Goal: Information Seeking & Learning: Learn about a topic

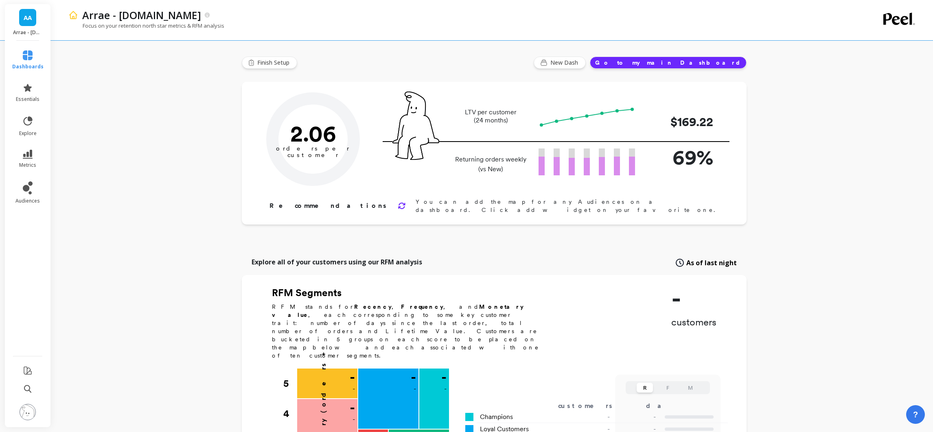
type input "Champions"
type input "43296"
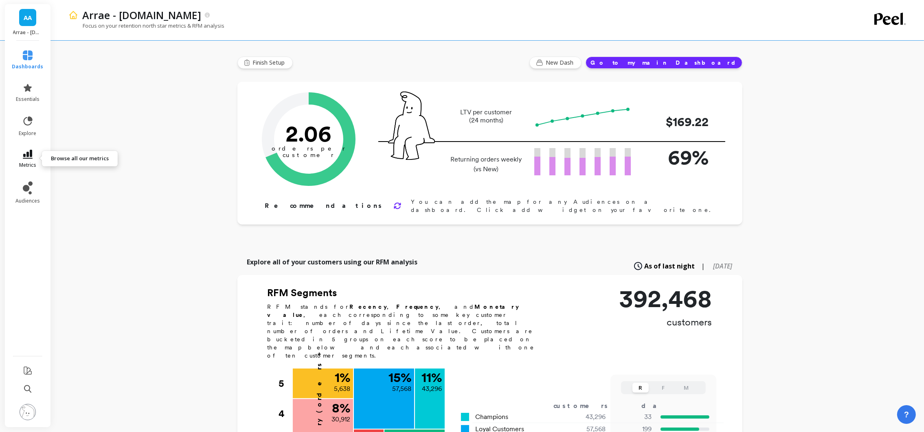
click at [31, 152] on icon at bounding box center [28, 154] width 10 height 9
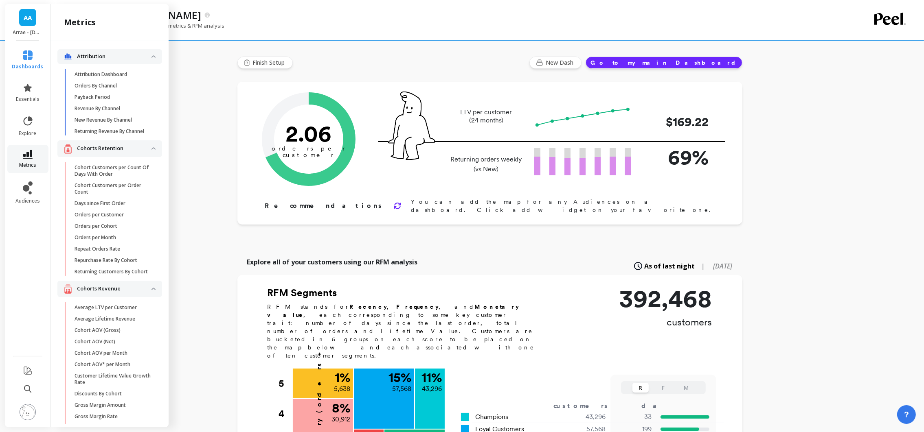
scroll to position [1997, 0]
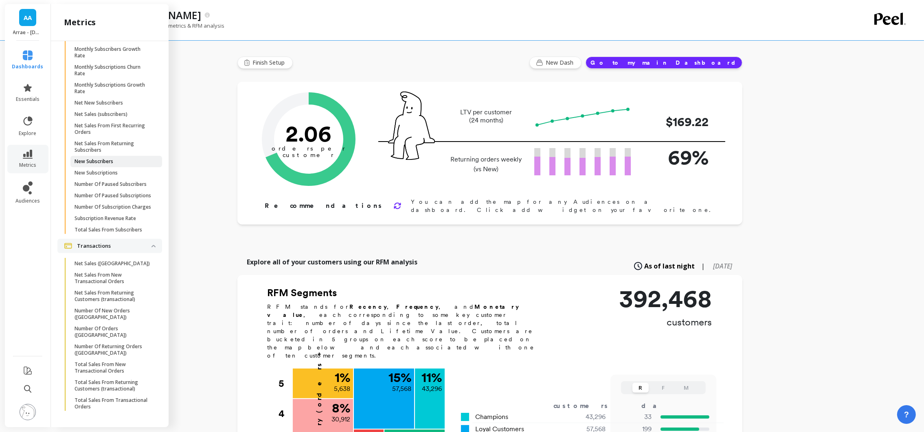
click at [112, 165] on p "New Subscribers" at bounding box center [93, 161] width 39 height 7
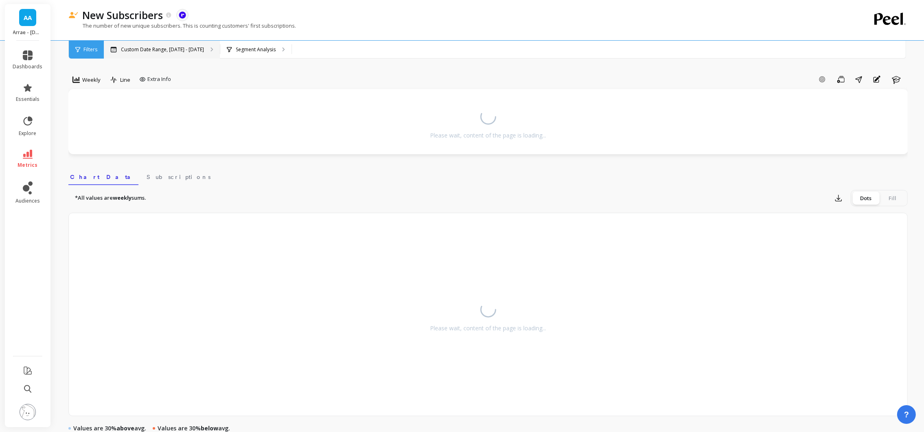
click at [194, 50] on p "Custom Date Range, [DATE] - [DATE]" at bounding box center [162, 49] width 83 height 7
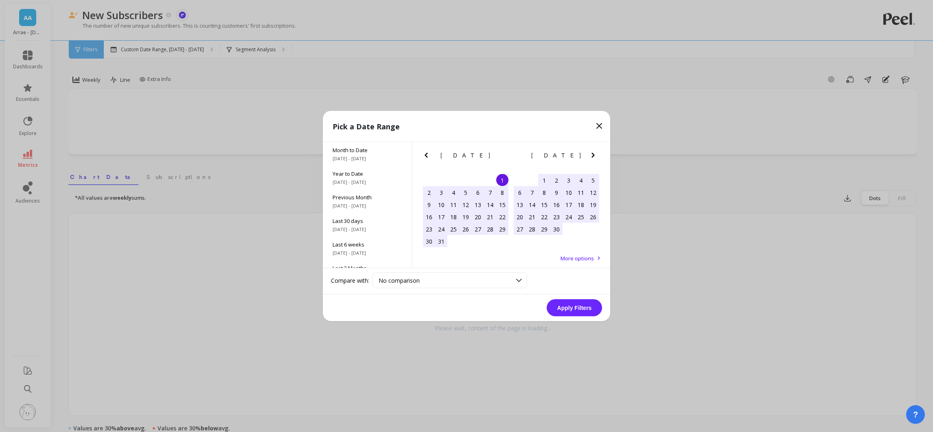
click at [596, 158] on icon "Next Month" at bounding box center [593, 156] width 10 height 10
click at [540, 179] on div "1" at bounding box center [544, 180] width 12 height 12
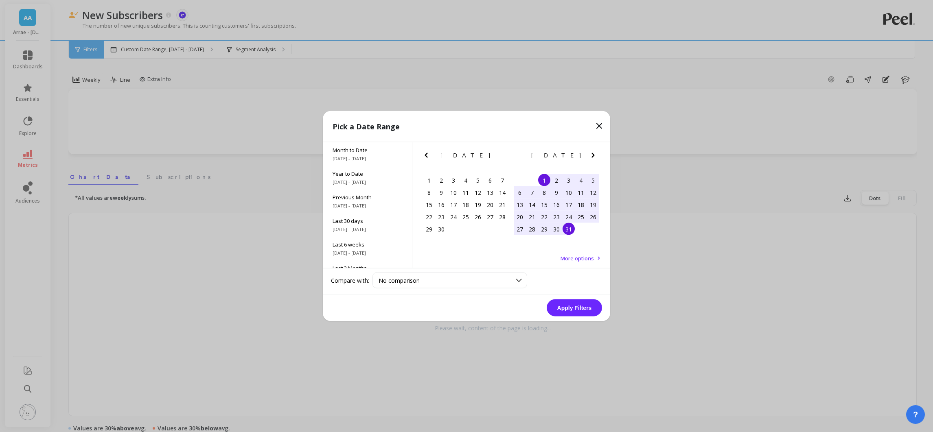
click at [567, 225] on div "31" at bounding box center [568, 229] width 12 height 12
click at [580, 309] on button "Apply Filters" at bounding box center [574, 308] width 55 height 17
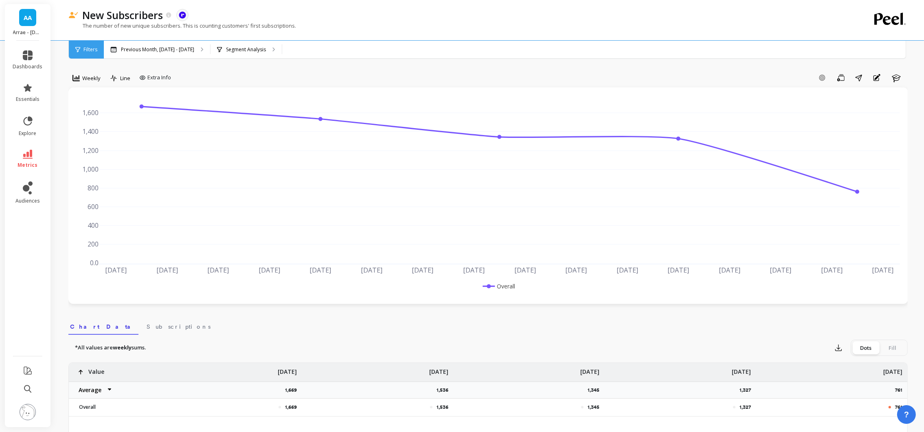
scroll to position [2, 0]
click at [88, 78] on span "Weekly" at bounding box center [91, 78] width 18 height 8
click at [89, 141] on div "Monthly" at bounding box center [98, 143] width 46 height 8
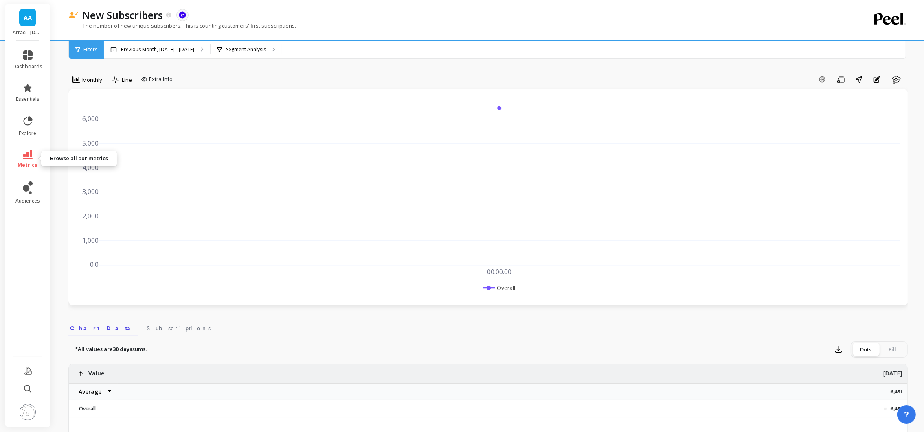
click at [33, 153] on link "metrics" at bounding box center [28, 159] width 30 height 19
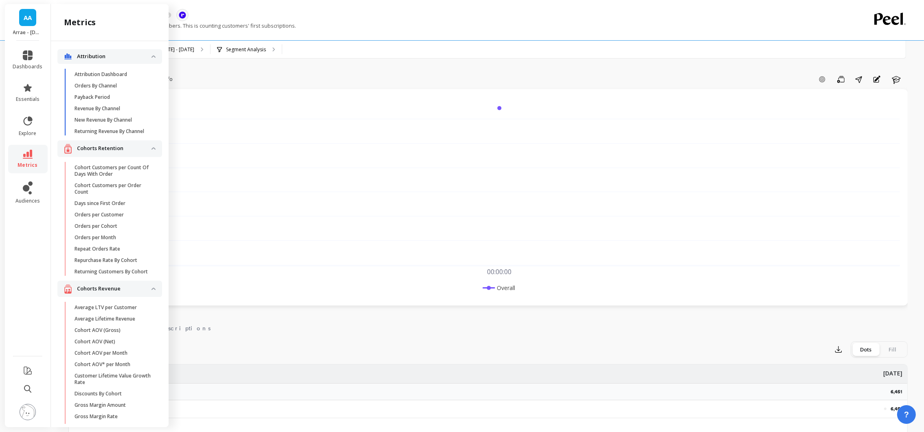
scroll to position [1997, 0]
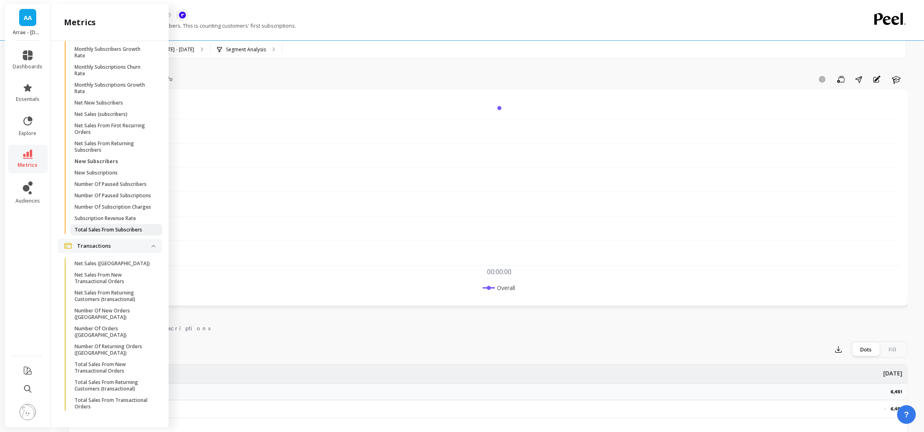
click at [109, 233] on p "Total Sales From Subscribers" at bounding box center [108, 230] width 68 height 7
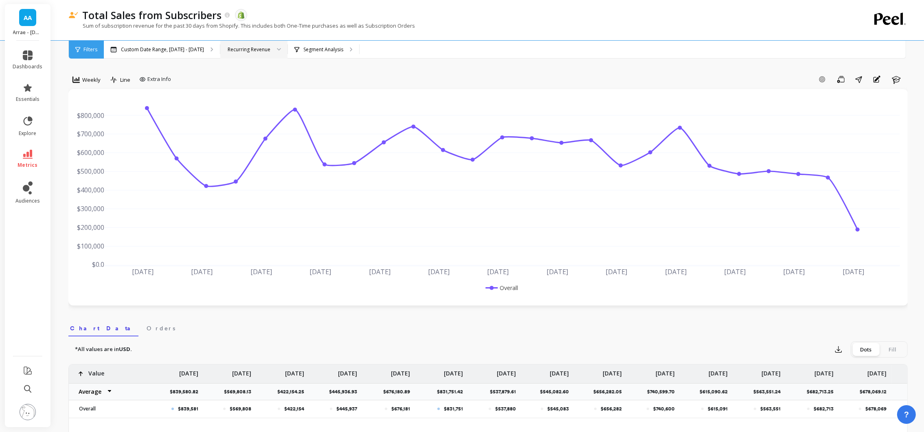
click at [254, 53] on div "Recurring Revenue" at bounding box center [249, 50] width 43 height 8
click at [250, 86] on div "New Recurring Revenue" at bounding box center [253, 88] width 57 height 8
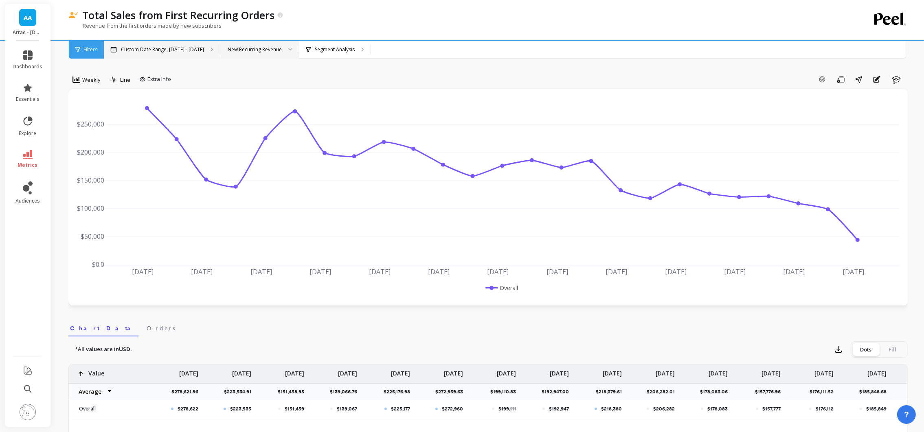
click at [168, 55] on div "Custom Date Range, [DATE] - [DATE]" at bounding box center [162, 50] width 116 height 18
click at [99, 76] on span "Weekly" at bounding box center [91, 80] width 18 height 8
click at [104, 141] on div "Monthly" at bounding box center [98, 145] width 46 height 8
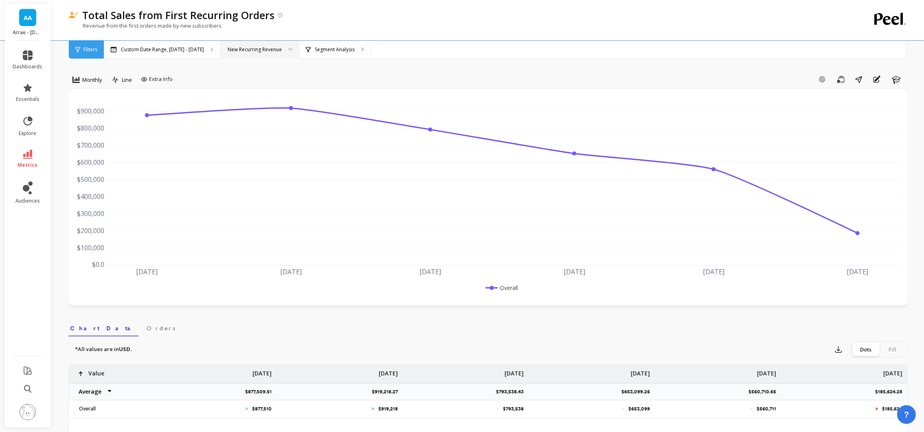
click at [248, 44] on div "New Recurring Revenue" at bounding box center [259, 50] width 79 height 18
click at [254, 73] on div "Recurring Revenue" at bounding box center [259, 72] width 68 height 8
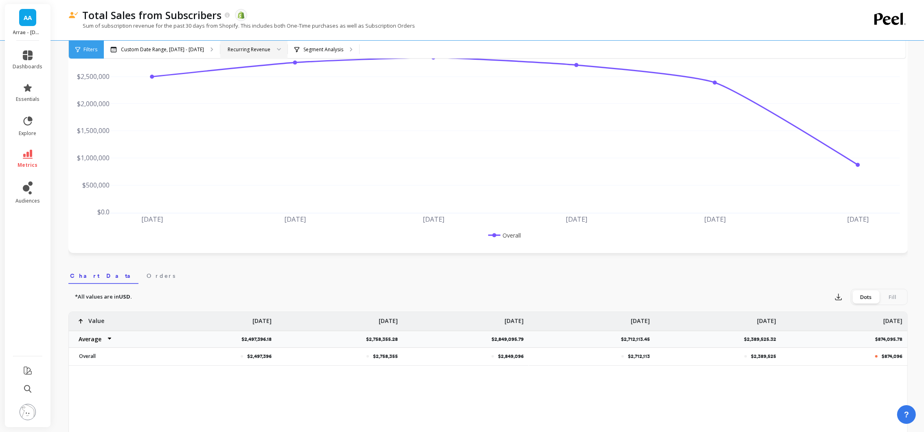
scroll to position [53, 0]
click at [103, 334] on select "Average Sum Max Min" at bounding box center [93, 339] width 49 height 16
select select "sum"
click at [27, 153] on icon at bounding box center [28, 154] width 10 height 9
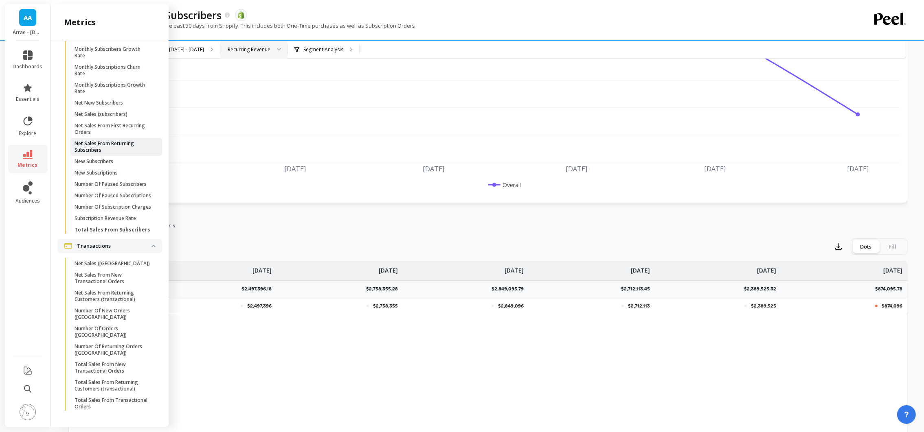
scroll to position [1951, 0]
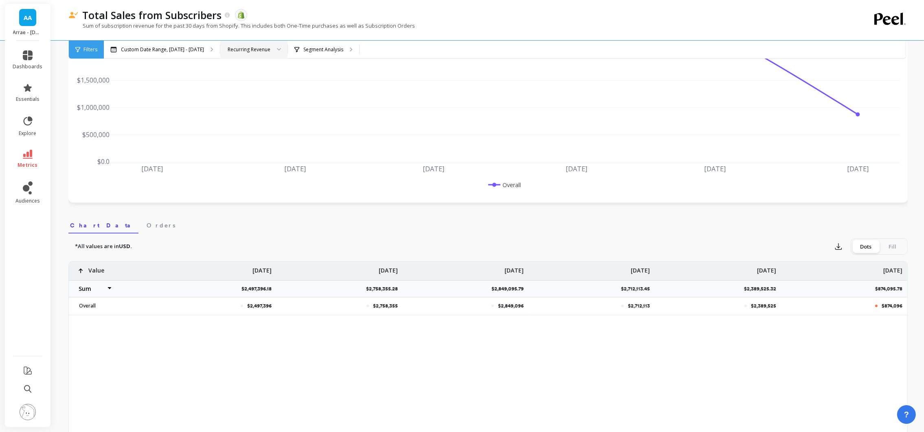
click at [571, 394] on div "$2,497,396 $2,758,355 $2,849,096 $2,712,113 $2,389,525 $874,096 Value Average S…" at bounding box center [487, 389] width 839 height 256
click at [26, 149] on li "metrics" at bounding box center [27, 159] width 39 height 28
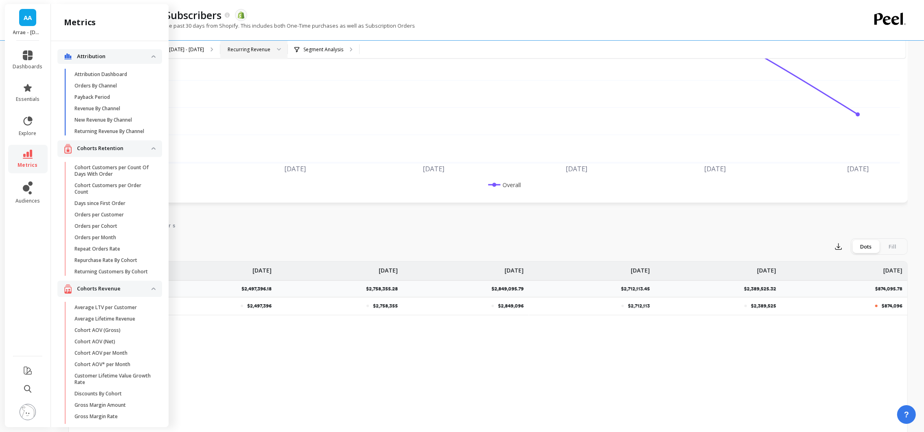
scroll to position [1951, 0]
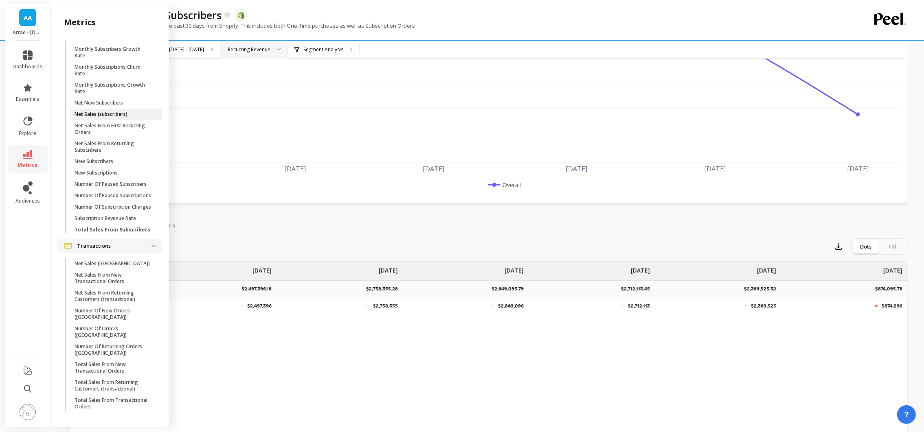
click at [131, 118] on span "Net Sales (subscribers)" at bounding box center [113, 114] width 78 height 7
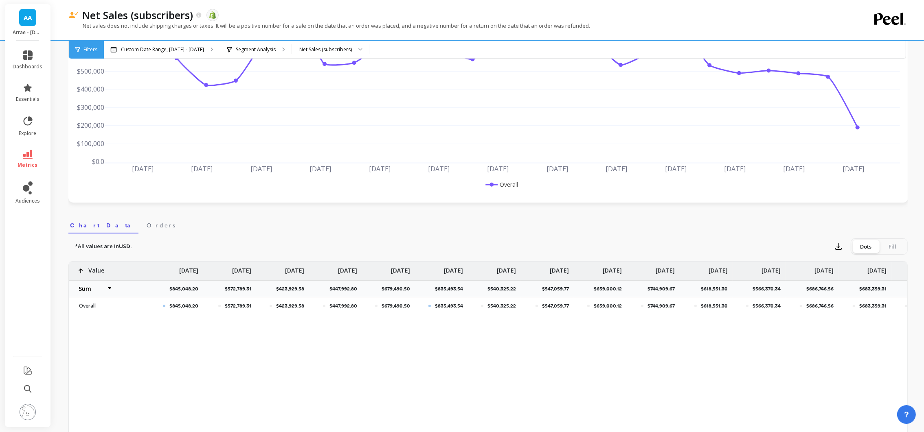
select select "sum"
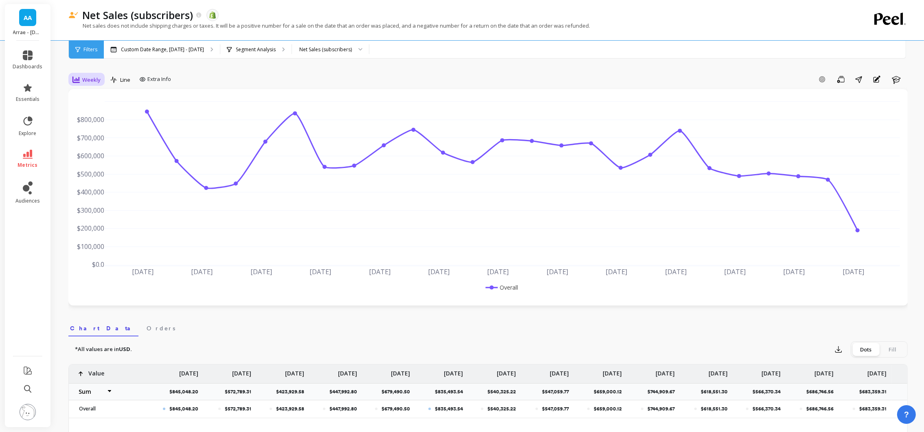
click at [94, 79] on span "Weekly" at bounding box center [91, 80] width 18 height 8
click at [106, 143] on div "Monthly" at bounding box center [98, 145] width 46 height 8
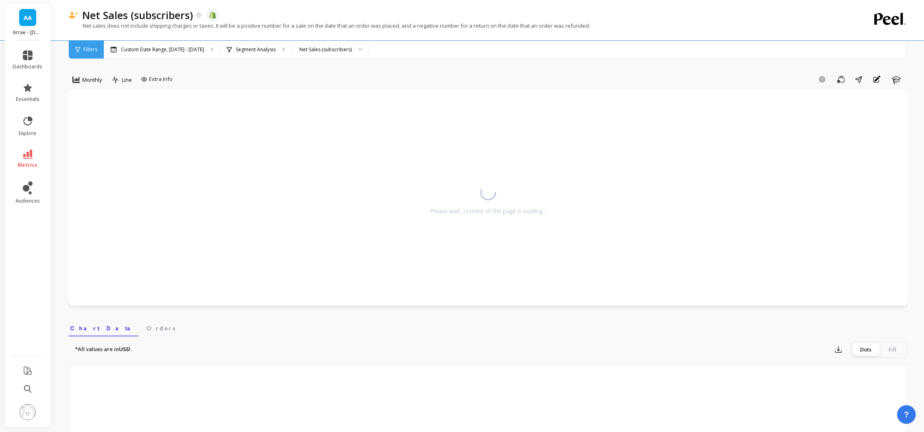
select select "sum"
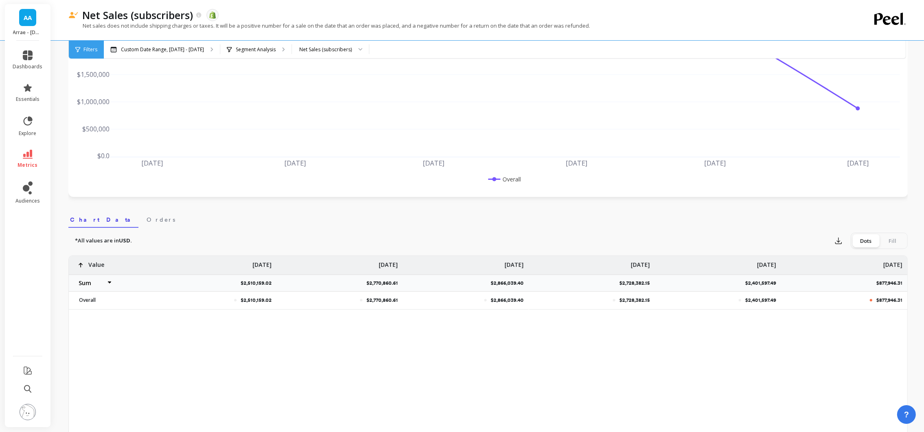
scroll to position [110, 0]
drag, startPoint x: 782, startPoint y: 295, endPoint x: 734, endPoint y: 303, distance: 48.7
click at [734, 303] on div "$2,510,159.02 $2,770,860.61 $2,866,039.40 $2,728,382.15 $2,401,597.49 $877,946.…" at bounding box center [488, 282] width 838 height 54
copy div "$2,401,597.49"
click at [26, 168] on li "metrics" at bounding box center [27, 159] width 39 height 28
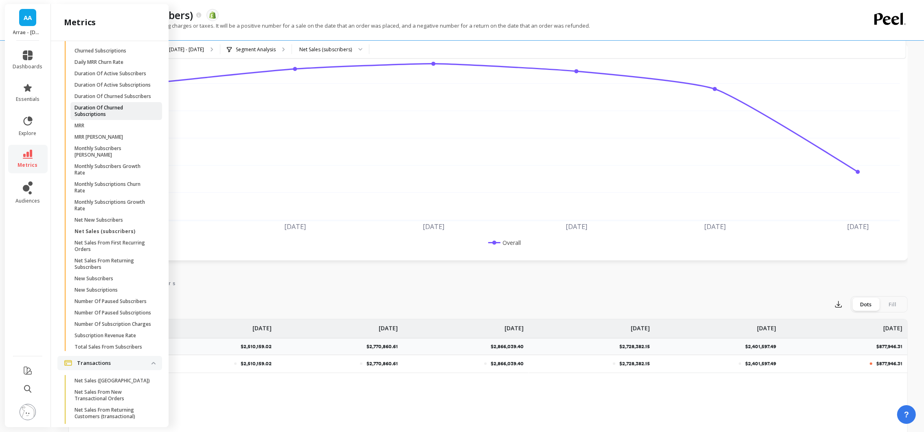
scroll to position [1800, 0]
click at [131, 252] on p "Net Sales From First Recurring Orders" at bounding box center [113, 245] width 78 height 13
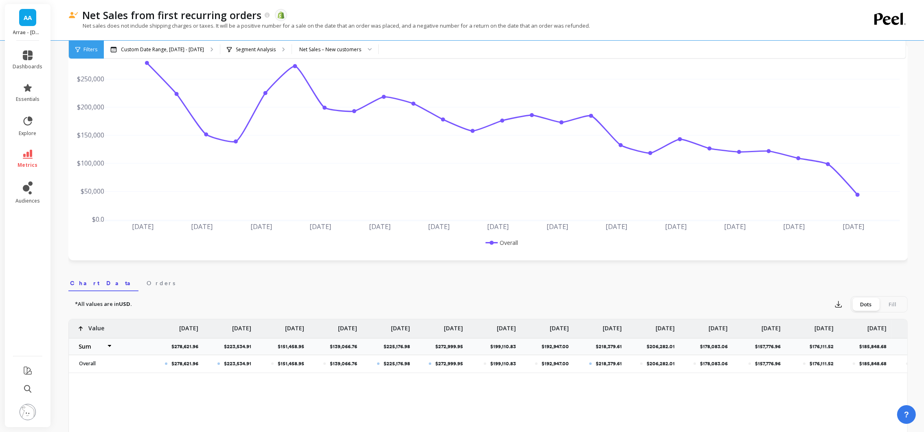
select select "sum"
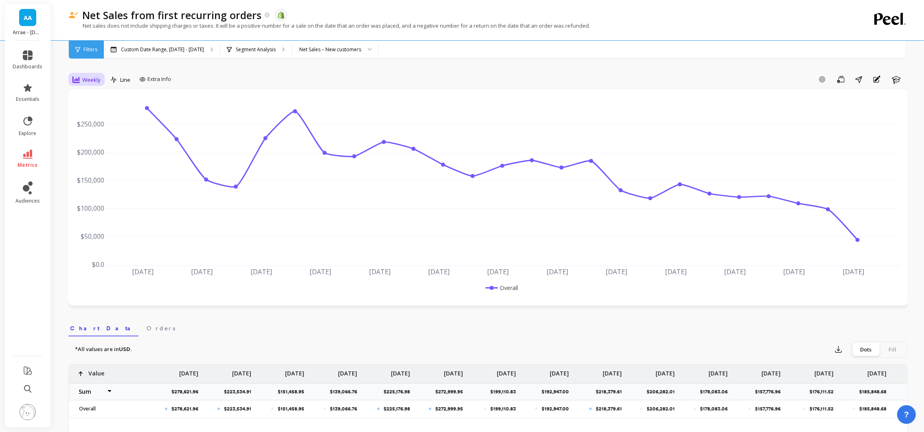
click at [89, 83] on span "Weekly" at bounding box center [91, 80] width 18 height 8
click at [101, 144] on div "Monthly" at bounding box center [98, 145] width 46 height 8
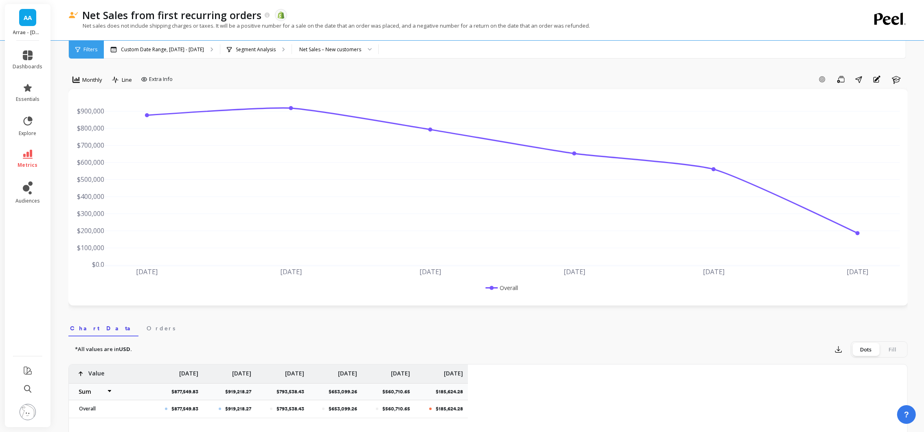
select select "sum"
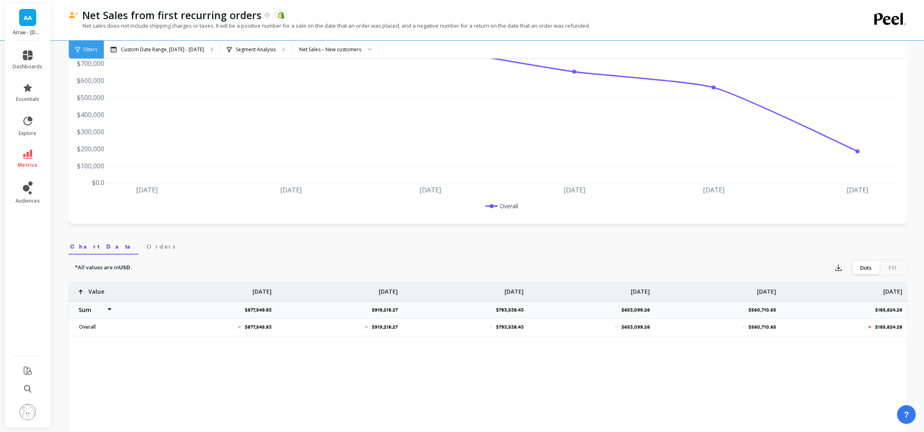
scroll to position [83, 0]
click at [31, 148] on li "metrics" at bounding box center [27, 159] width 39 height 28
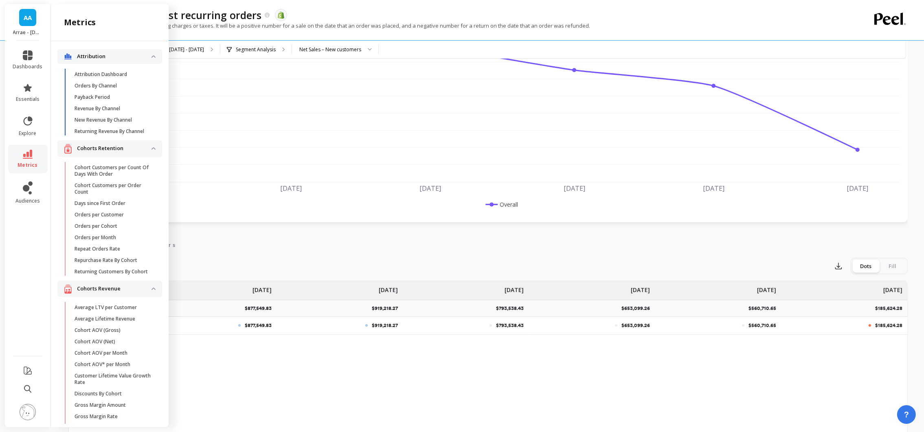
scroll to position [1800, 0]
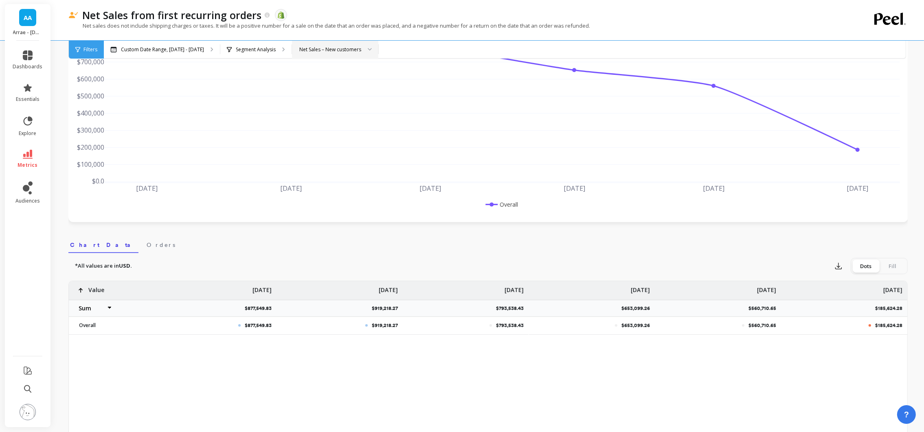
click at [339, 50] on div "Net Sales – New customers" at bounding box center [330, 50] width 62 height 8
click at [340, 104] on div "Net Sales – Existing subscribers" at bounding box center [335, 103] width 76 height 8
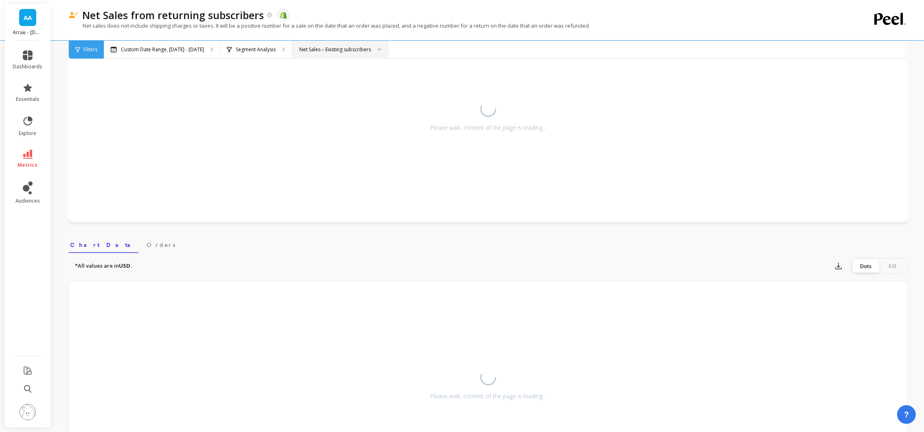
select select "sum"
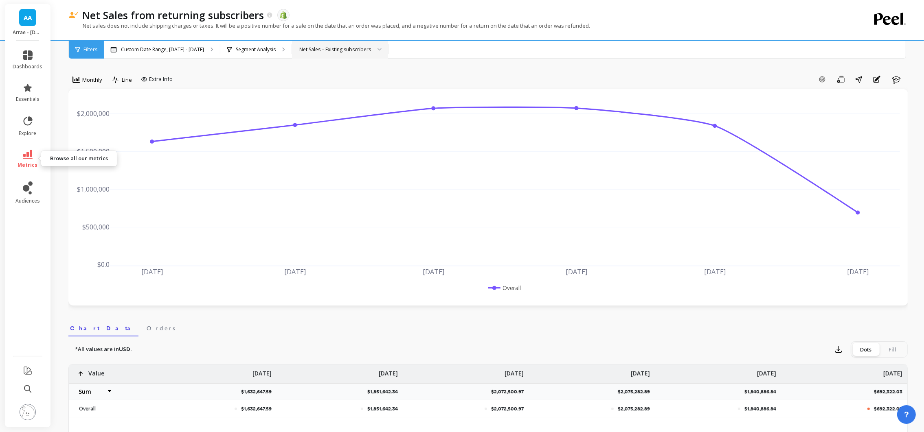
click at [24, 150] on icon at bounding box center [28, 154] width 10 height 9
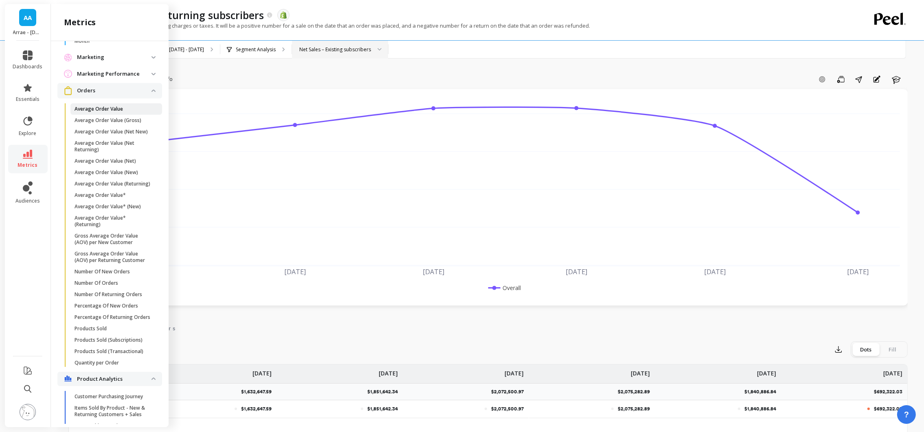
scroll to position [636, 0]
click at [131, 289] on link "Number Of Orders" at bounding box center [116, 283] width 92 height 11
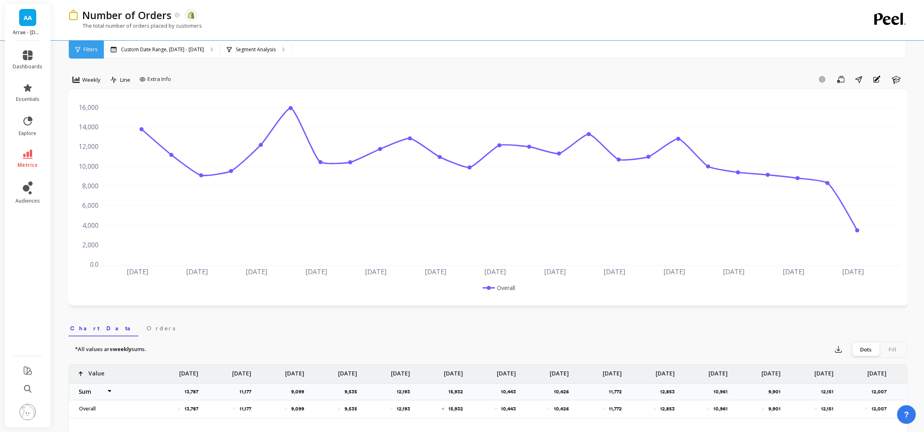
select select "sum"
click at [245, 50] on p "Segment Analysis" at bounding box center [256, 49] width 40 height 7
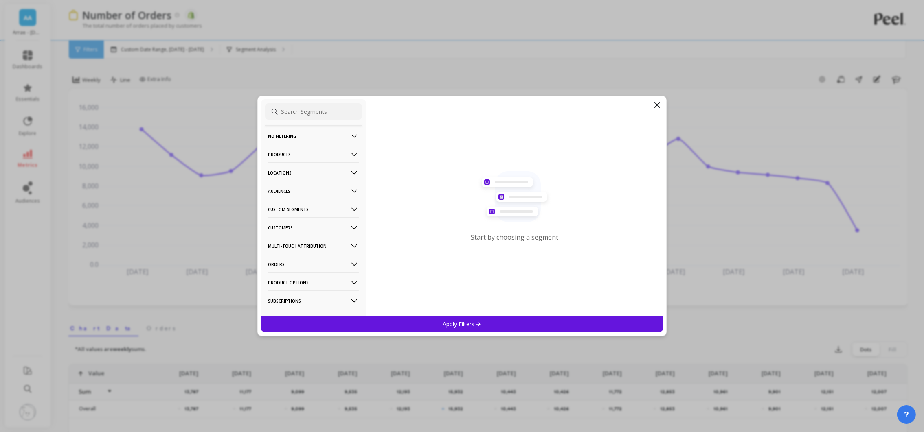
click at [313, 224] on p "Customers" at bounding box center [313, 227] width 90 height 21
click at [298, 289] on p "Subscriptions" at bounding box center [286, 285] width 34 height 7
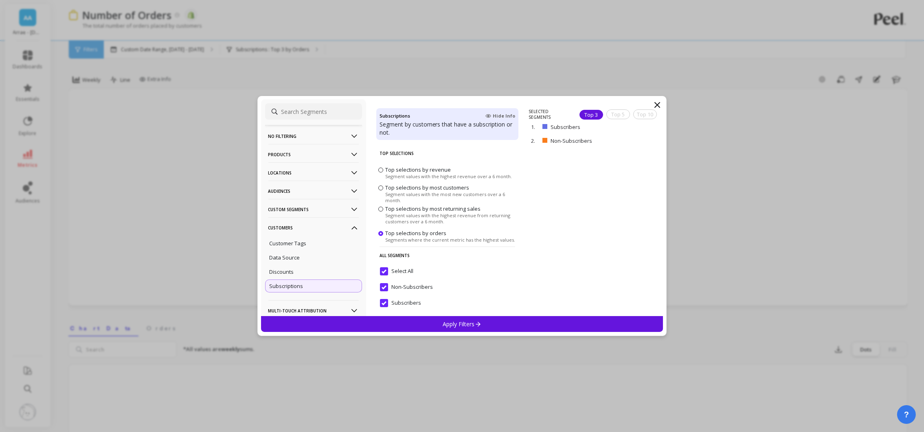
click at [457, 324] on p "Apply Filters" at bounding box center [461, 324] width 39 height 8
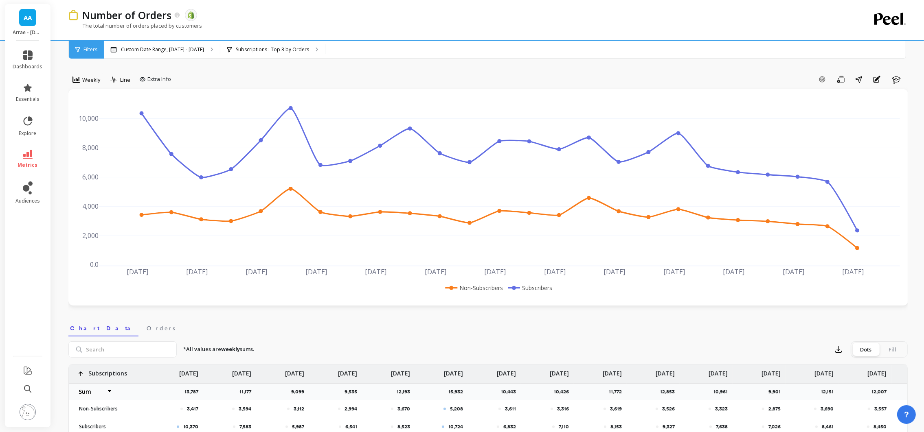
select select "sum"
click at [83, 79] on span "Weekly" at bounding box center [91, 80] width 18 height 8
click at [94, 147] on div "Monthly" at bounding box center [98, 145] width 46 height 8
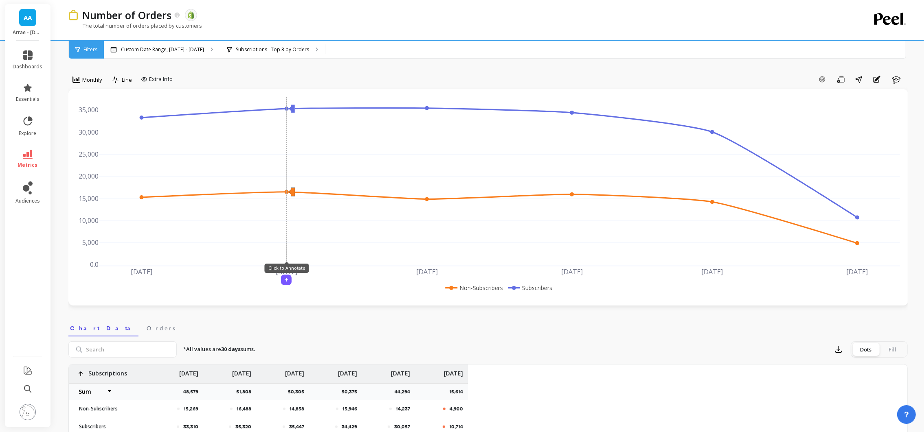
select select "sum"
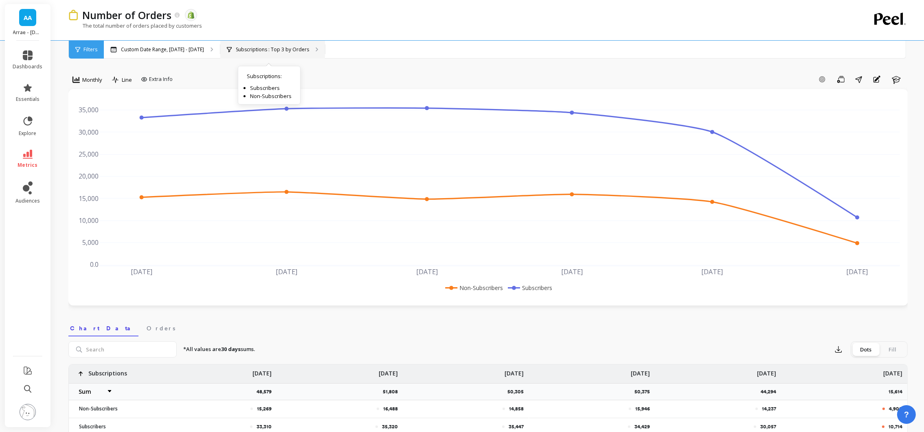
click at [279, 53] on div "Subscriptions : Top 3 by Orders Subscriptions : Subscribers Non-Subscribers" at bounding box center [272, 50] width 105 height 18
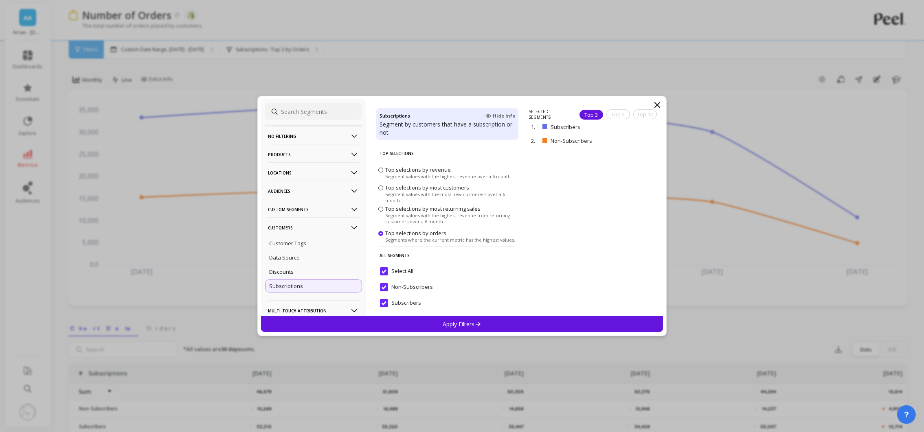
click at [302, 138] on p "No filtering" at bounding box center [313, 136] width 90 height 21
click at [271, 159] on ul "Overall" at bounding box center [313, 151] width 97 height 15
click at [285, 155] on p "Overall" at bounding box center [278, 151] width 18 height 7
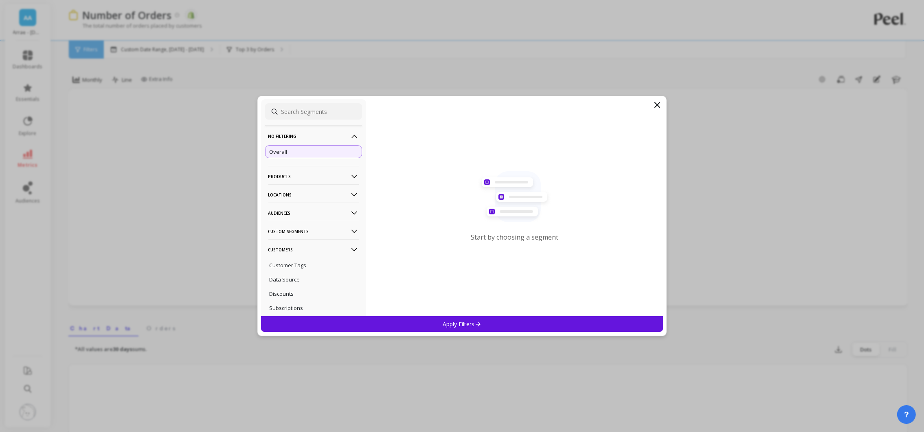
click at [434, 319] on div "Apply Filters" at bounding box center [462, 324] width 402 height 16
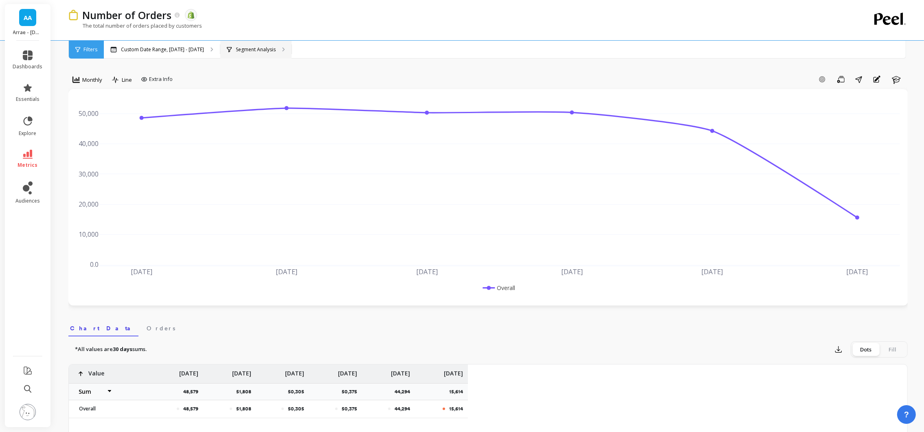
select select "sum"
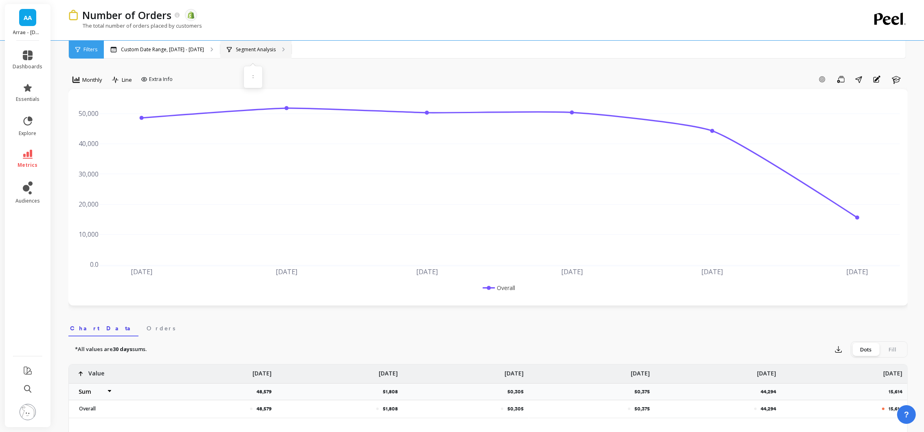
click at [261, 52] on p "Segment Analysis" at bounding box center [256, 49] width 40 height 7
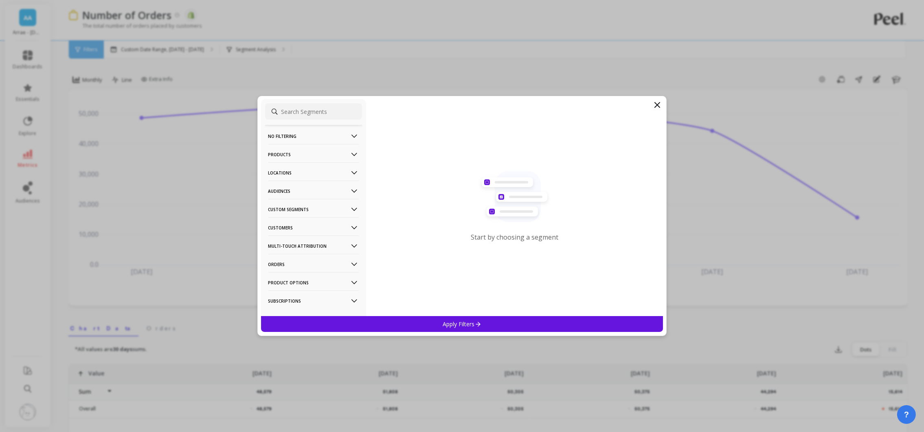
click at [294, 223] on p "Customers" at bounding box center [313, 227] width 90 height 21
click at [315, 210] on p "Custom Segments" at bounding box center [313, 209] width 90 height 21
click at [319, 194] on p "Audiences" at bounding box center [313, 191] width 90 height 21
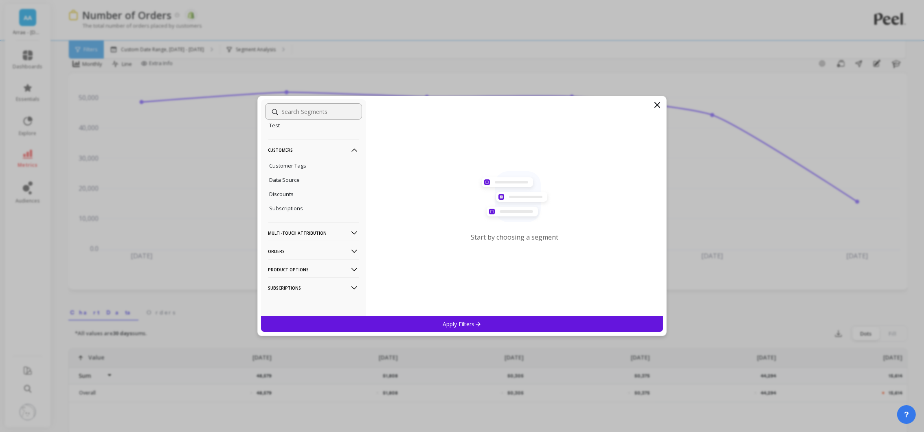
click at [319, 249] on p "Orders" at bounding box center [313, 251] width 90 height 21
click at [311, 193] on p "Audiences" at bounding box center [313, 191] width 90 height 21
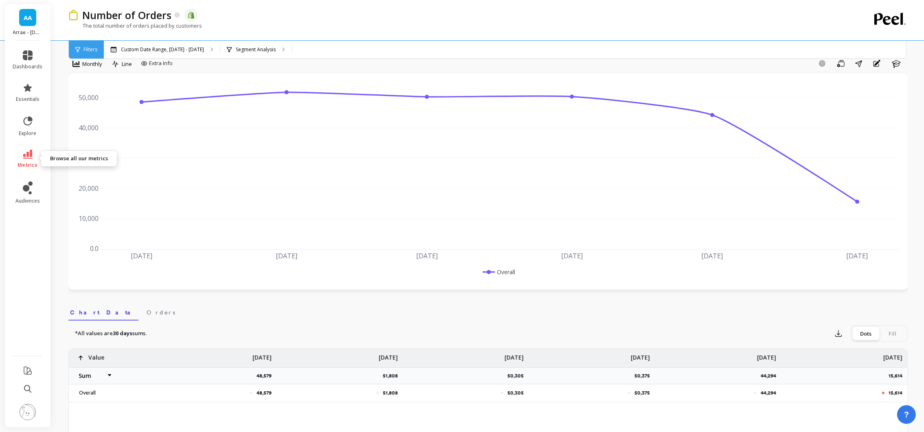
click at [31, 156] on icon at bounding box center [28, 154] width 10 height 9
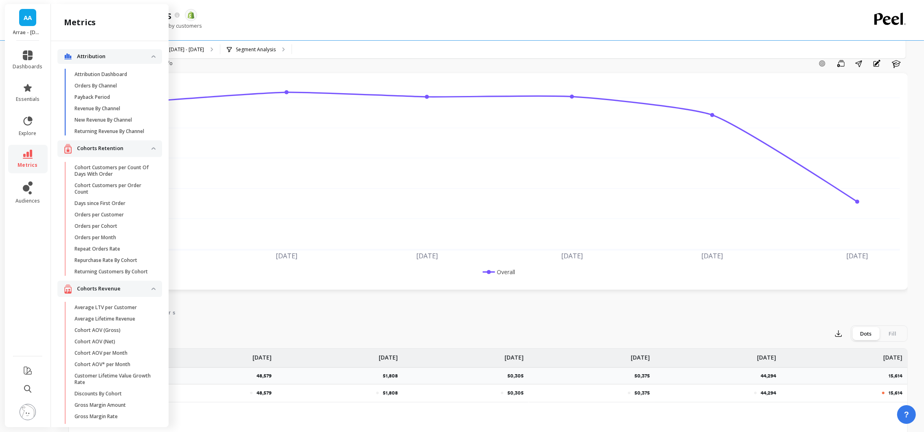
scroll to position [636, 0]
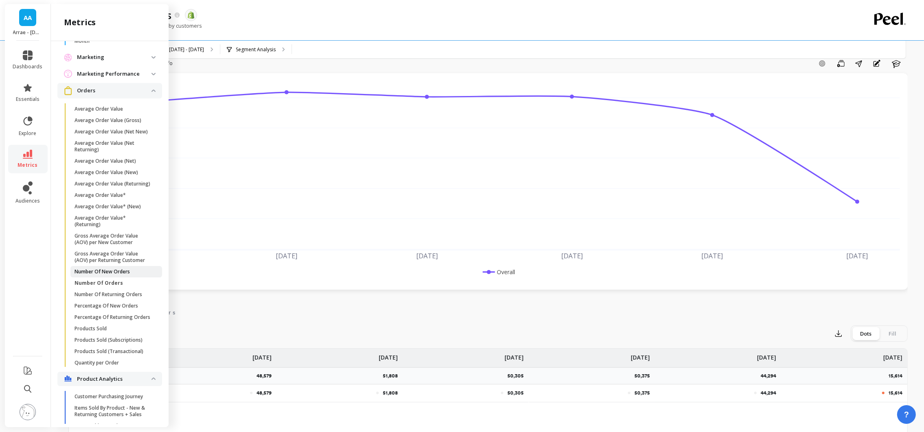
click at [124, 278] on link "Number Of New Orders" at bounding box center [116, 271] width 92 height 11
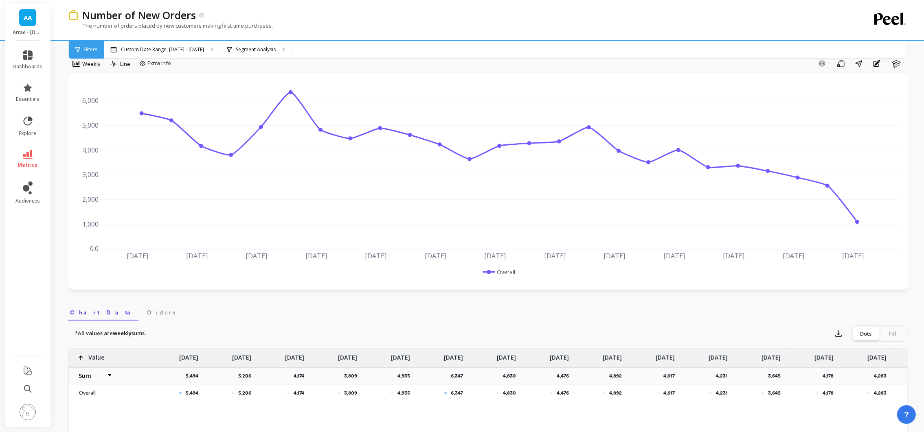
select select "sum"
click at [84, 64] on span "Weekly" at bounding box center [91, 64] width 18 height 8
click at [96, 131] on div "Monthly" at bounding box center [98, 129] width 46 height 8
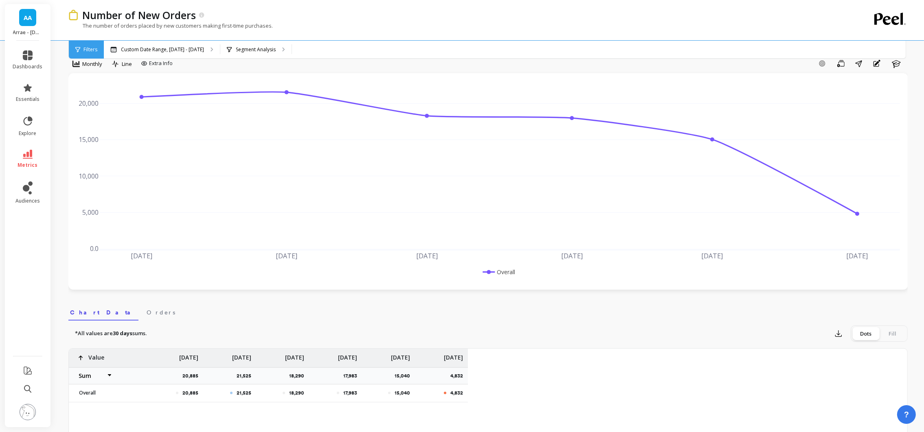
select select "sum"
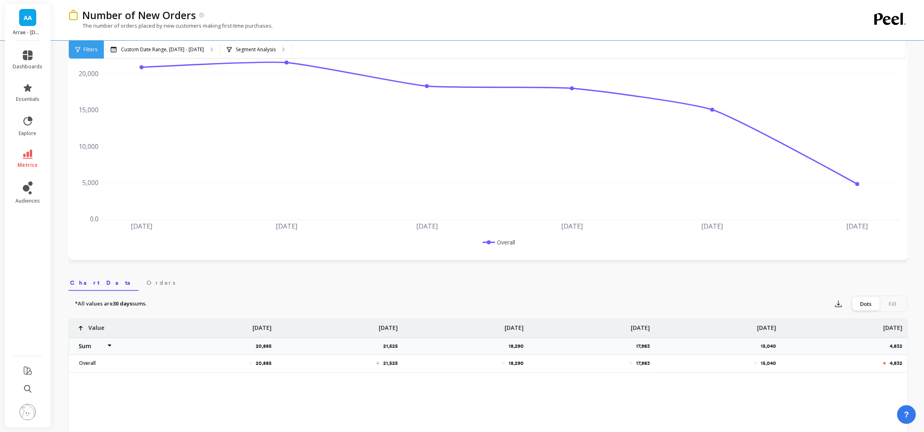
scroll to position [46, 0]
drag, startPoint x: 779, startPoint y: 347, endPoint x: 742, endPoint y: 351, distance: 37.7
click at [742, 351] on div "15,040" at bounding box center [717, 345] width 126 height 17
click at [37, 18] on div "AA Arrae - arrae-wellness.myshopify.com" at bounding box center [28, 22] width 46 height 37
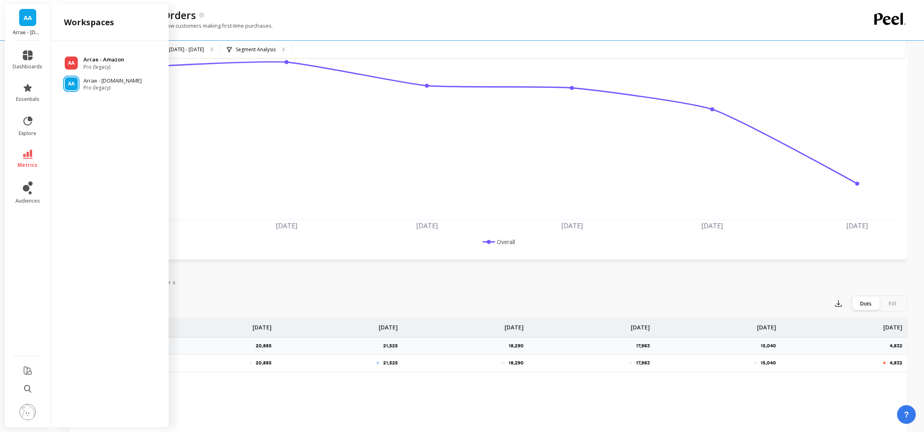
click at [109, 64] on span "Pro (legacy)" at bounding box center [103, 67] width 41 height 7
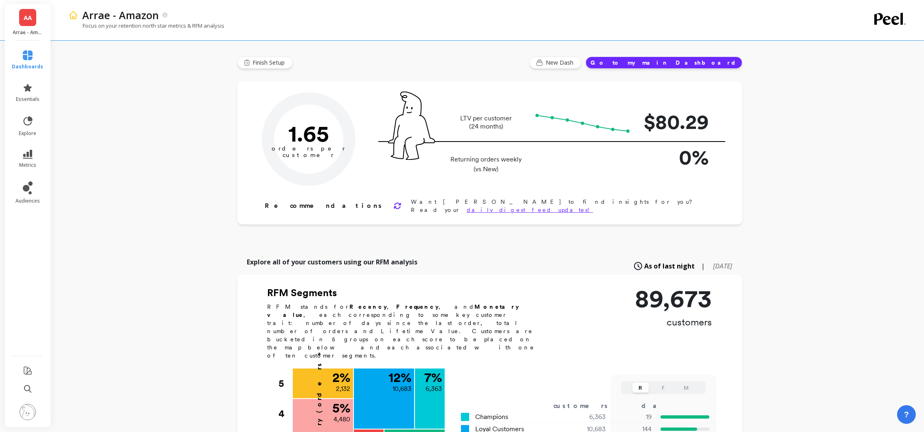
type input "Champions"
type input "6363"
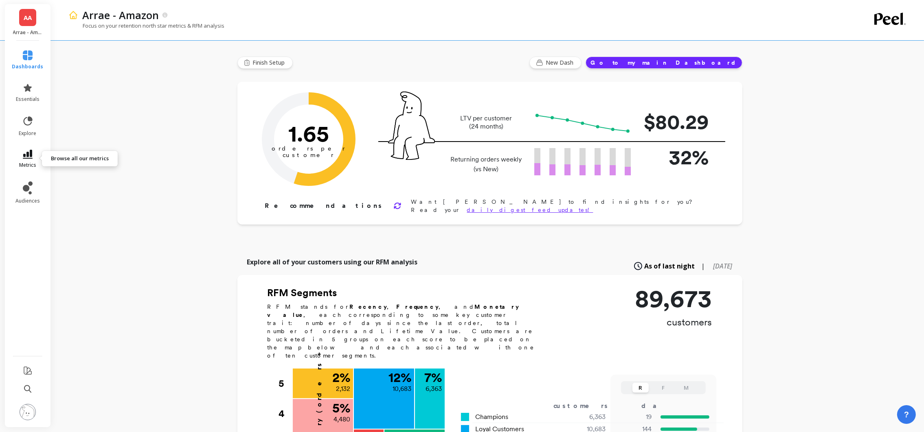
click at [25, 160] on link "metrics" at bounding box center [27, 159] width 31 height 19
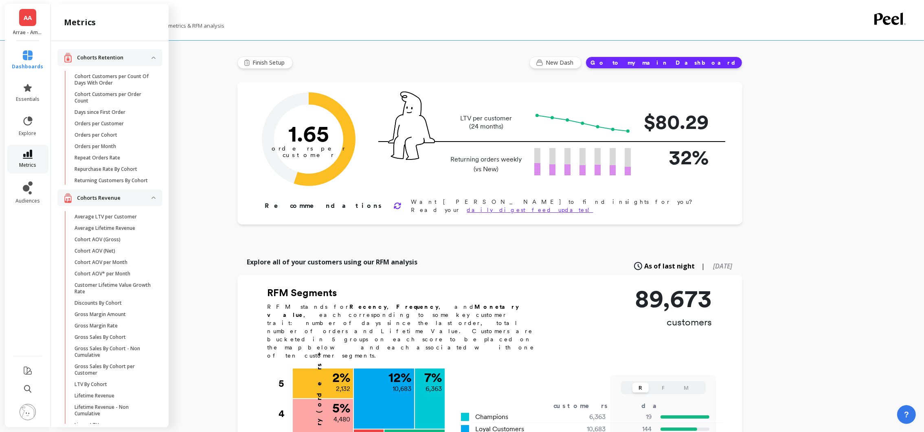
scroll to position [636, 0]
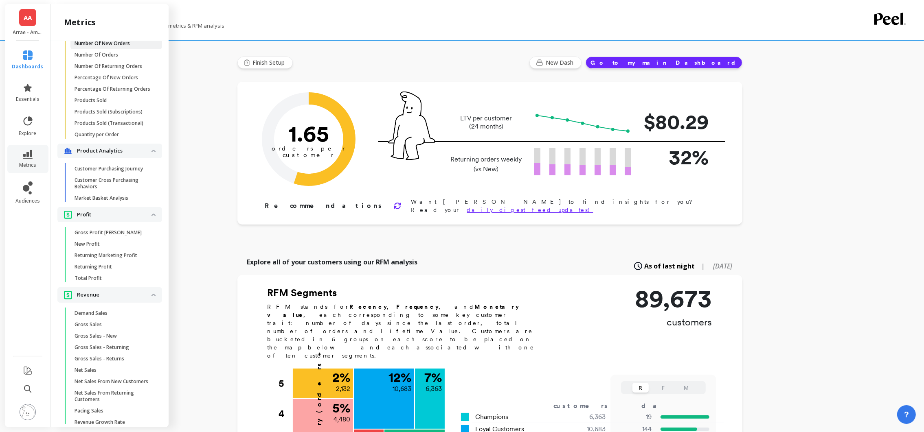
click at [127, 47] on p "Number Of New Orders" at bounding box center [101, 43] width 55 height 7
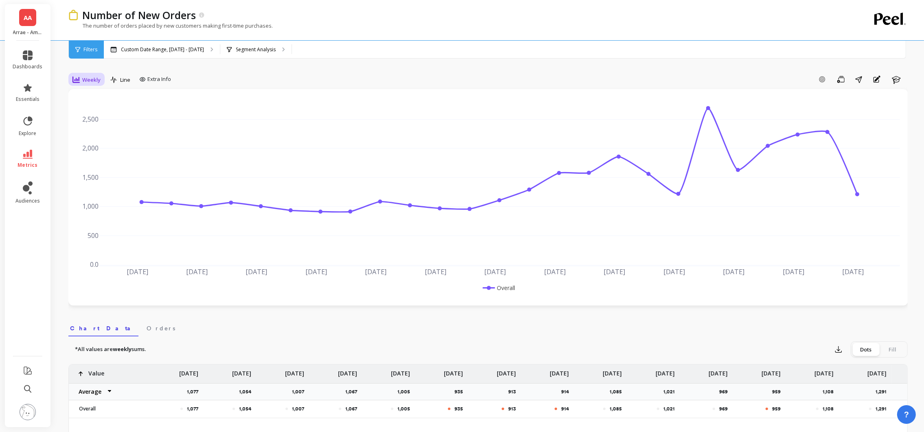
click at [84, 77] on span "Weekly" at bounding box center [91, 80] width 18 height 8
click at [96, 143] on div "Monthly" at bounding box center [98, 145] width 46 height 8
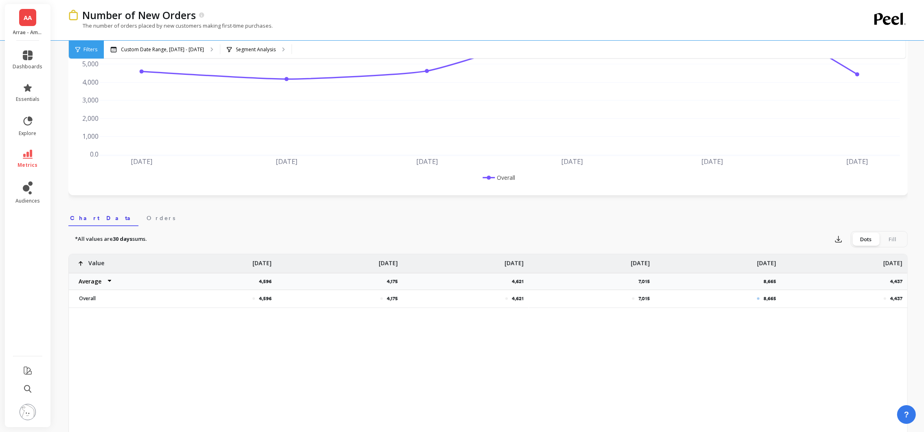
scroll to position [112, 0]
click at [30, 159] on link "metrics" at bounding box center [28, 159] width 30 height 19
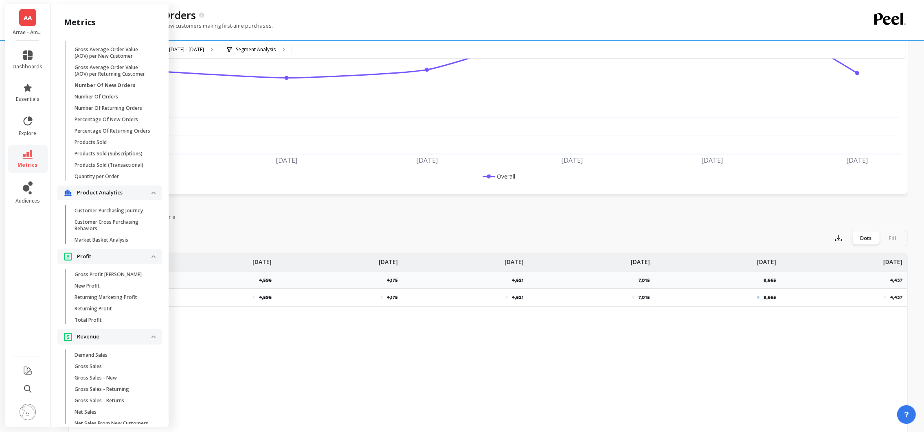
scroll to position [593, 0]
click at [103, 101] on p "Number Of Orders" at bounding box center [96, 97] width 44 height 7
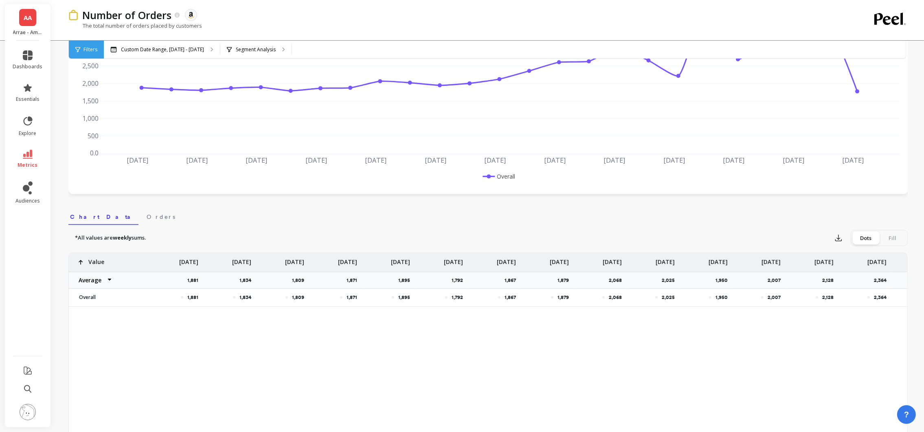
click at [33, 18] on link "AA" at bounding box center [27, 17] width 17 height 17
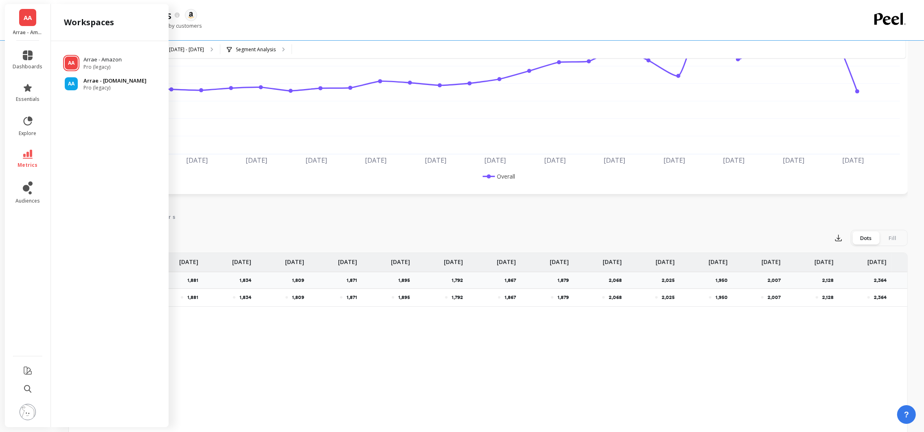
click at [112, 85] on p "Arrae - [DOMAIN_NAME]" at bounding box center [114, 81] width 63 height 8
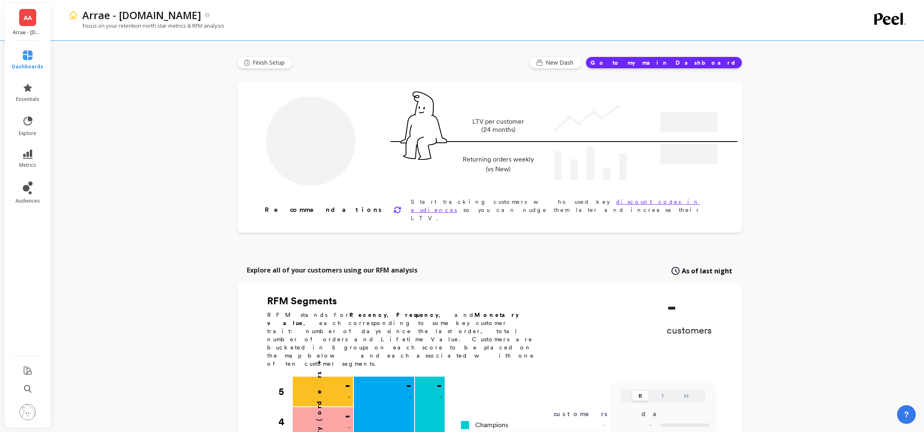
type input "Champions"
type input "43296"
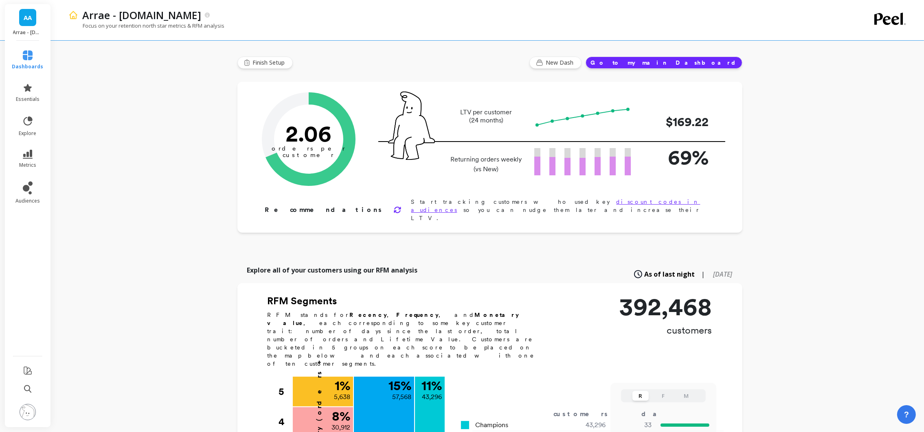
click at [27, 145] on li "metrics" at bounding box center [27, 159] width 41 height 28
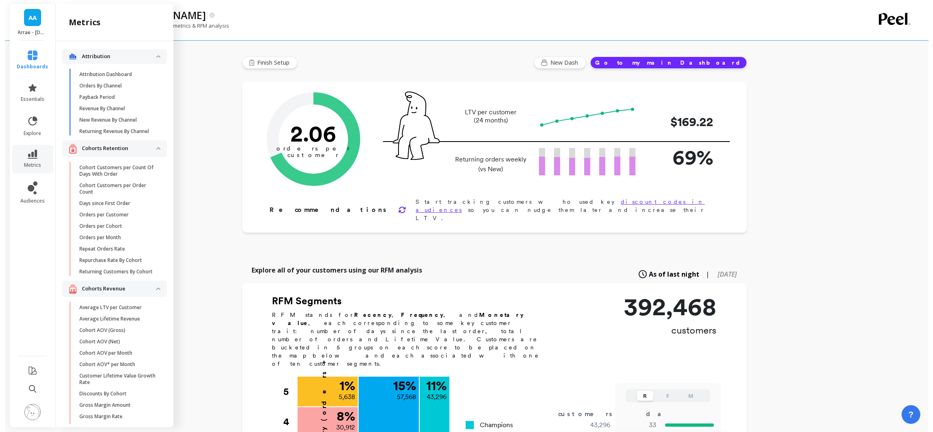
scroll to position [593, 0]
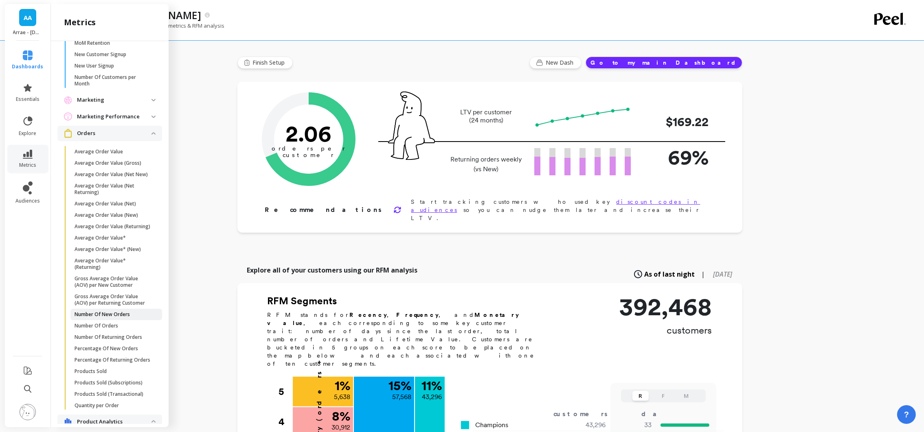
click at [133, 318] on span "Number Of New Orders" at bounding box center [113, 314] width 78 height 7
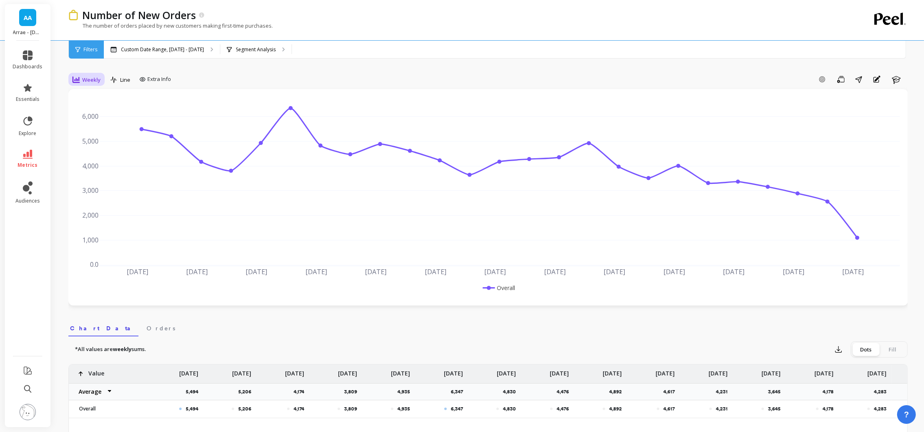
click at [86, 74] on div "Weekly" at bounding box center [86, 80] width 33 height 14
click at [100, 142] on div "Monthly" at bounding box center [98, 145] width 46 height 8
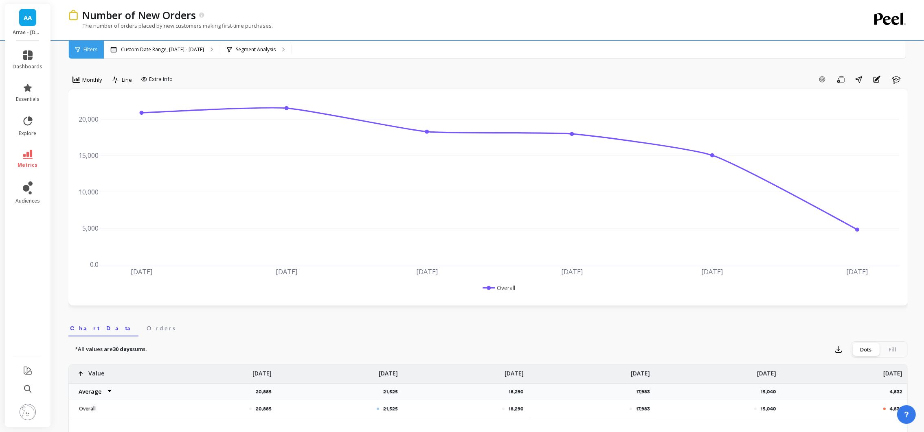
click at [25, 19] on span "AA" at bounding box center [28, 17] width 8 height 9
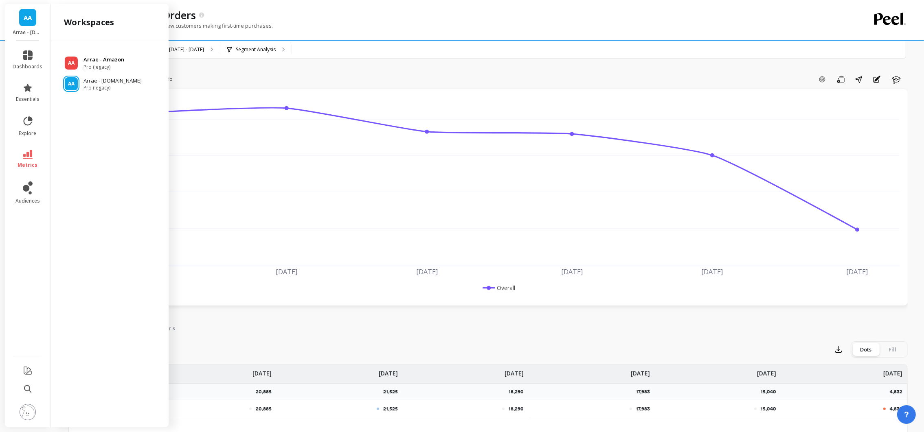
click at [83, 62] on p "Arrae - Amazon" at bounding box center [103, 60] width 41 height 8
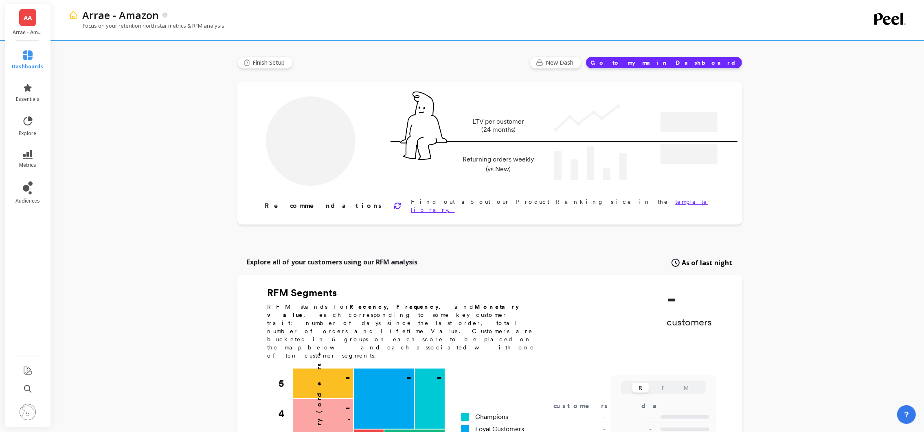
type input "Champions"
type input "6363"
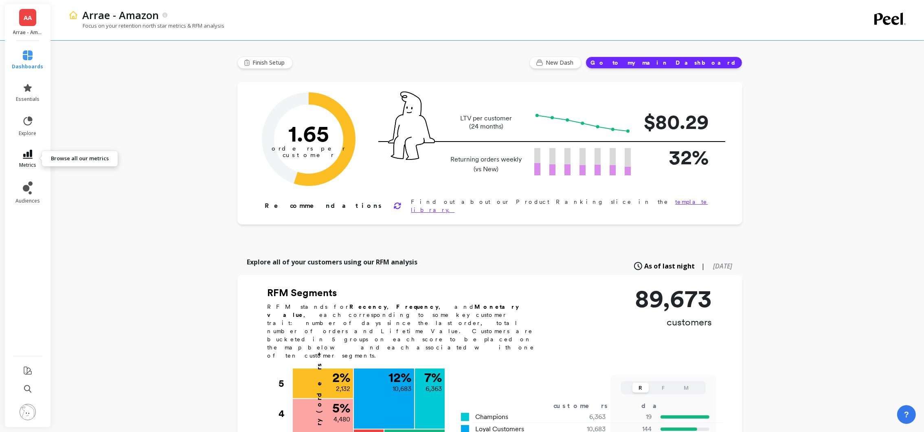
click at [31, 153] on icon at bounding box center [28, 154] width 10 height 9
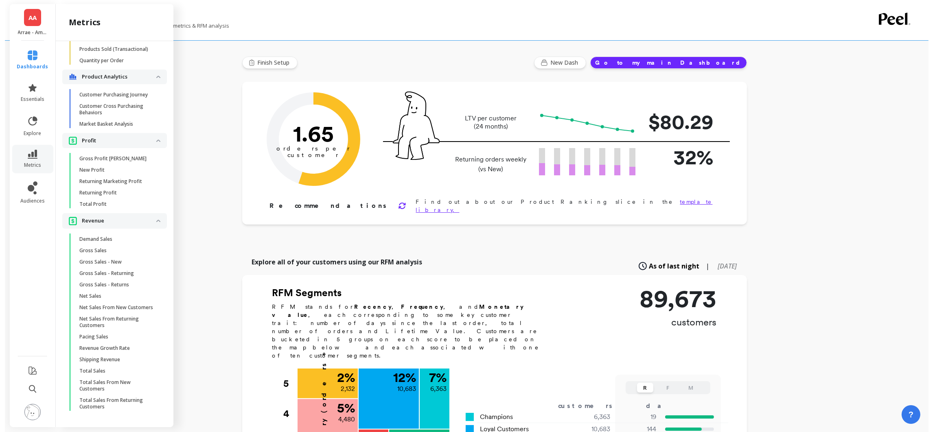
scroll to position [748, 0]
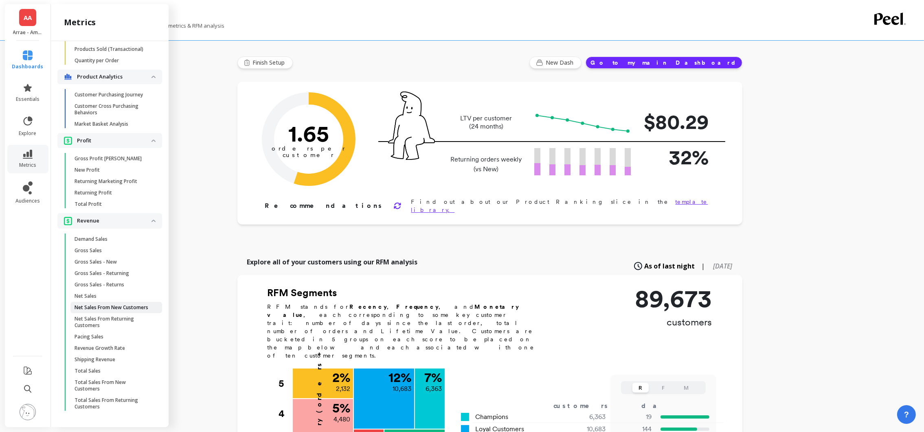
click at [111, 309] on p "Net Sales From New Customers" at bounding box center [111, 307] width 74 height 7
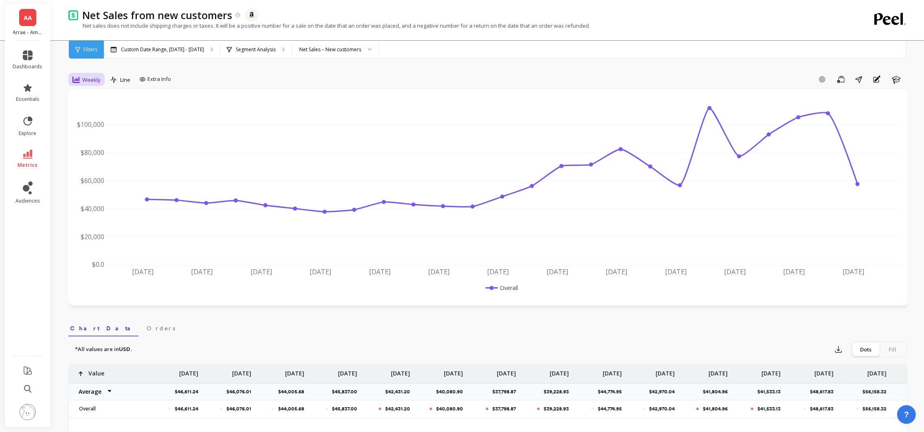
click at [82, 83] on span "Weekly" at bounding box center [91, 80] width 18 height 8
click at [95, 141] on div "Monthly" at bounding box center [98, 145] width 46 height 8
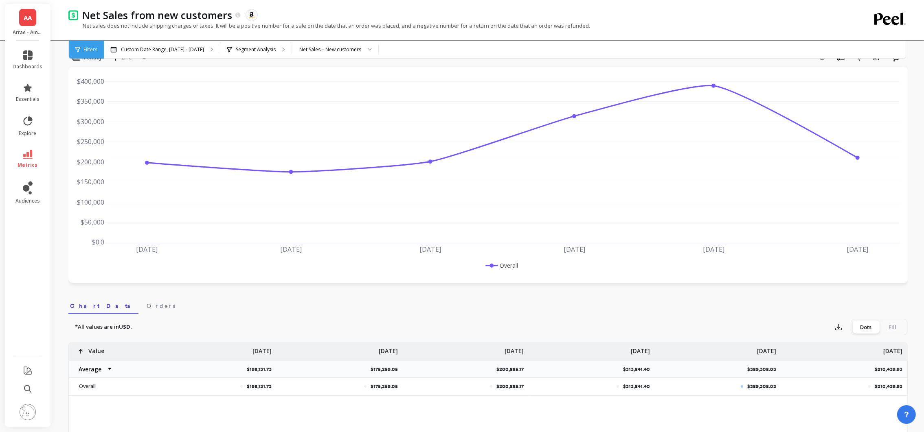
scroll to position [23, 0]
drag, startPoint x: 782, startPoint y: 365, endPoint x: 748, endPoint y: 368, distance: 33.5
click at [748, 368] on div "$198,131.73 $175,259.05 $200,885.17 $313,841.40 $389,308.03 $210,439.93 Value A…" at bounding box center [488, 368] width 838 height 54
copy div "389,308.03 Aug 25"
click at [797, 381] on div "$210,439.93" at bounding box center [844, 385] width 126 height 17
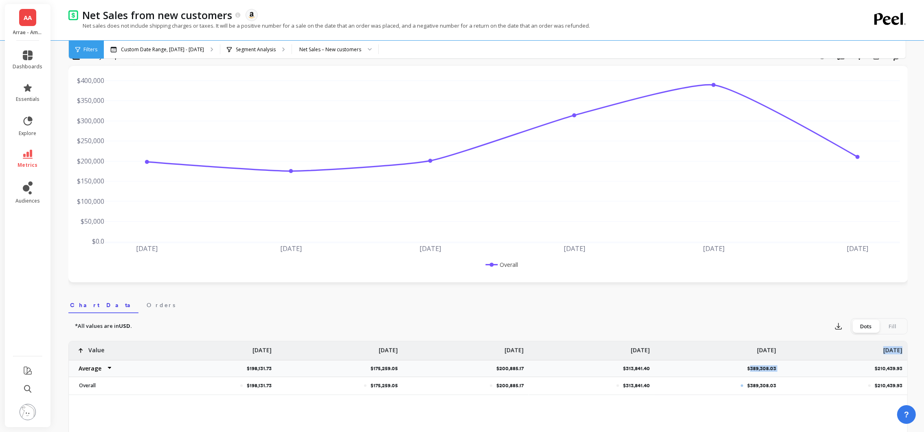
drag, startPoint x: 780, startPoint y: 369, endPoint x: 749, endPoint y: 368, distance: 31.4
click at [749, 368] on div "$198,131.73 $175,259.05 $200,885.17 $313,841.40 $389,308.03 $210,439.93 Value A…" at bounding box center [488, 368] width 838 height 54
drag, startPoint x: 749, startPoint y: 368, endPoint x: 777, endPoint y: 383, distance: 32.1
click at [777, 383] on div "$389,308.03" at bounding box center [717, 385] width 126 height 17
drag, startPoint x: 768, startPoint y: 385, endPoint x: 748, endPoint y: 384, distance: 20.0
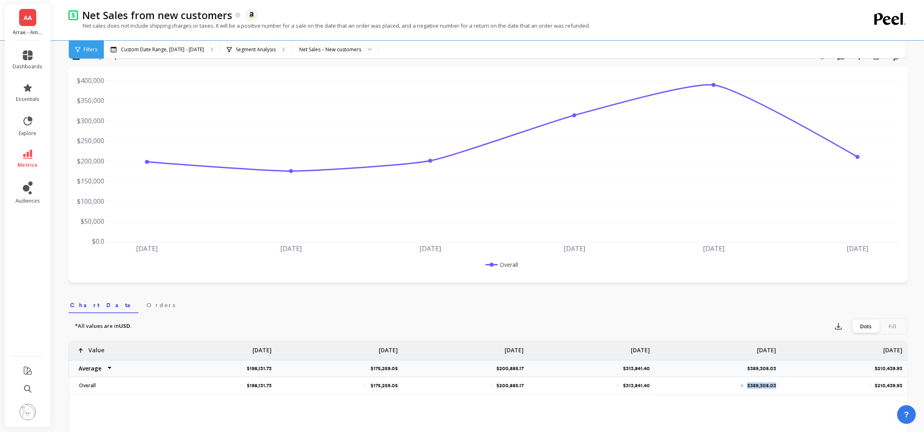
click at [748, 384] on div "$389,308.03" at bounding box center [717, 385] width 126 height 17
copy p "$389,308.03"
click at [31, 58] on icon at bounding box center [28, 55] width 10 height 10
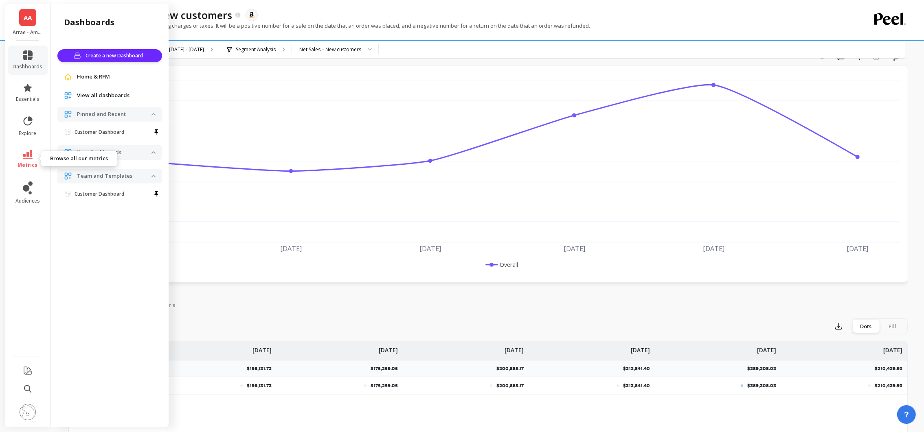
click at [30, 156] on icon at bounding box center [28, 154] width 10 height 9
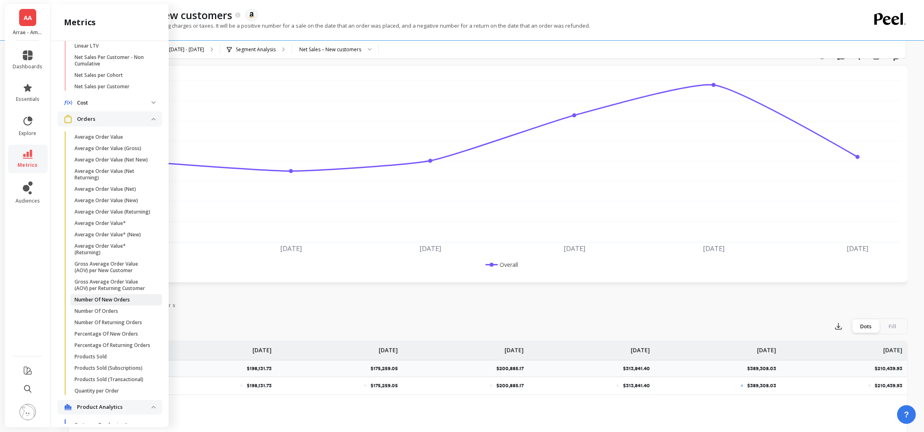
scroll to position [436, 0]
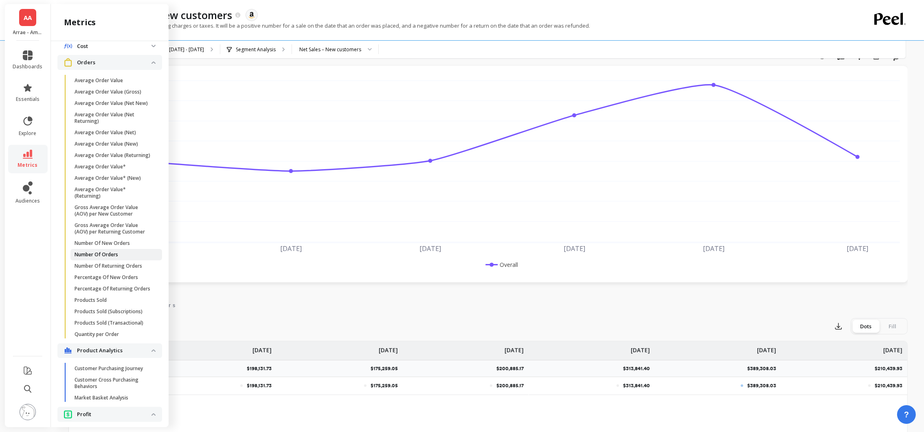
click at [114, 258] on p "Number Of Orders" at bounding box center [96, 255] width 44 height 7
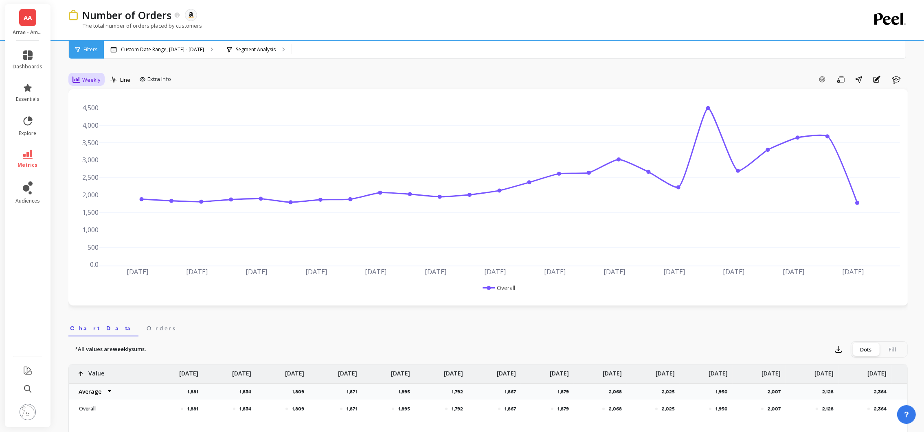
click at [83, 82] on span "Weekly" at bounding box center [91, 80] width 18 height 8
click at [94, 145] on div "Monthly" at bounding box center [98, 145] width 46 height 8
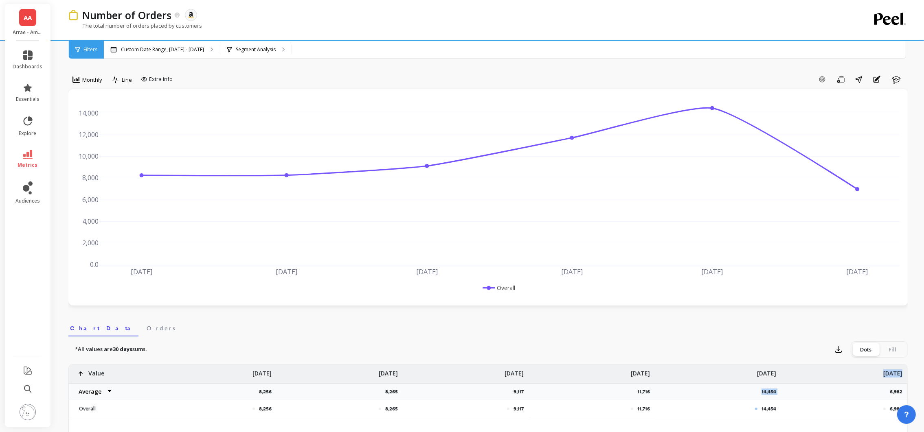
drag, startPoint x: 781, startPoint y: 390, endPoint x: 756, endPoint y: 396, distance: 25.6
click at [756, 396] on div "8,256 8,265 9,117 11,716 14,454 6,982 Value Average Sum Max Min Mar 25 8,256 Ap…" at bounding box center [488, 392] width 838 height 54
click at [764, 398] on div "14,454" at bounding box center [717, 391] width 126 height 17
drag, startPoint x: 778, startPoint y: 392, endPoint x: 756, endPoint y: 395, distance: 22.2
click at [756, 395] on div "14,454" at bounding box center [717, 391] width 126 height 17
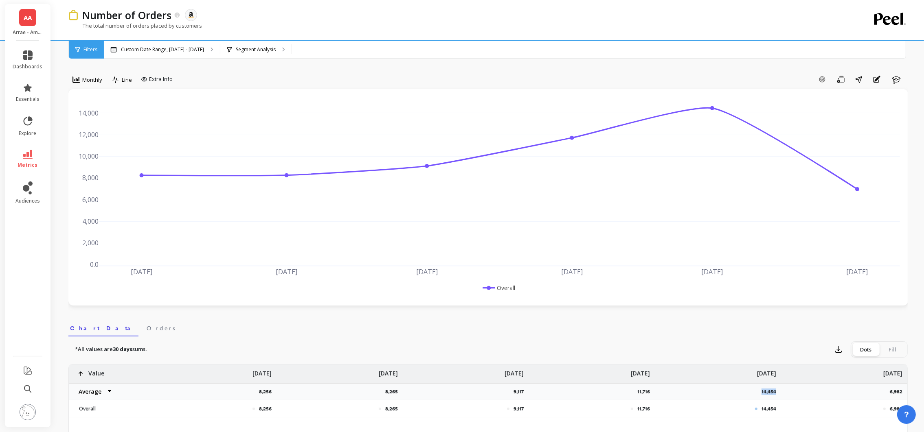
copy p "14,454"
click at [22, 17] on link "AA" at bounding box center [27, 17] width 17 height 17
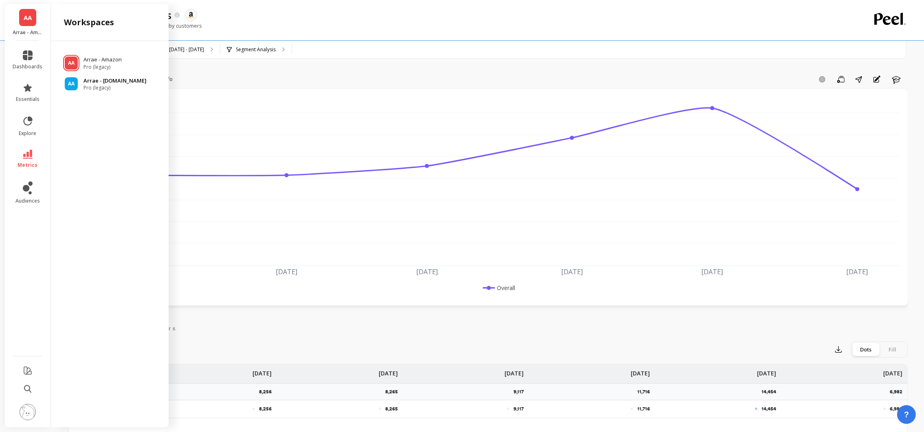
click at [93, 85] on p "Arrae - [DOMAIN_NAME]" at bounding box center [114, 81] width 63 height 8
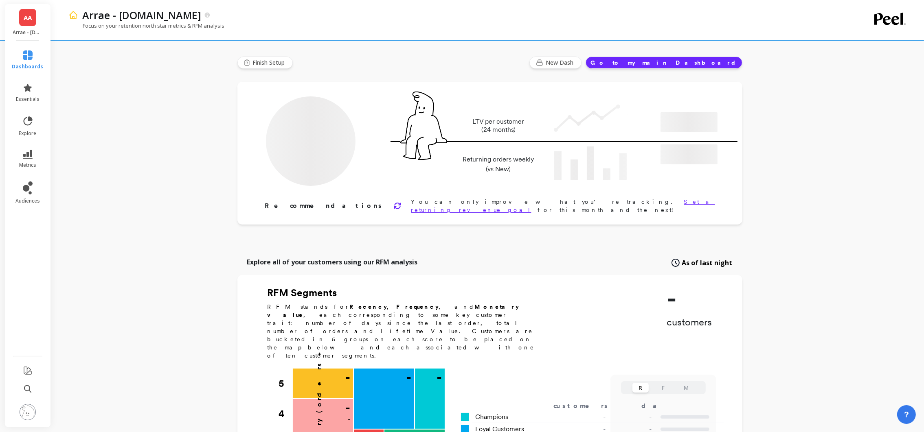
type input "Champions"
type input "43296"
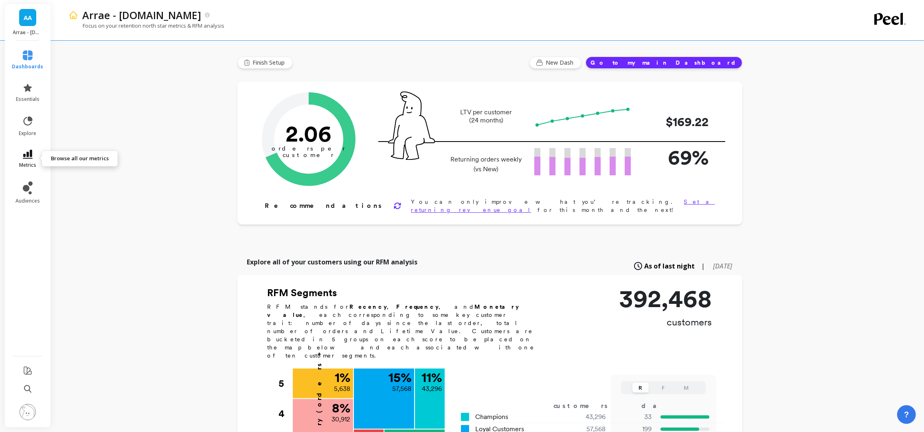
click at [21, 161] on link "metrics" at bounding box center [27, 159] width 31 height 19
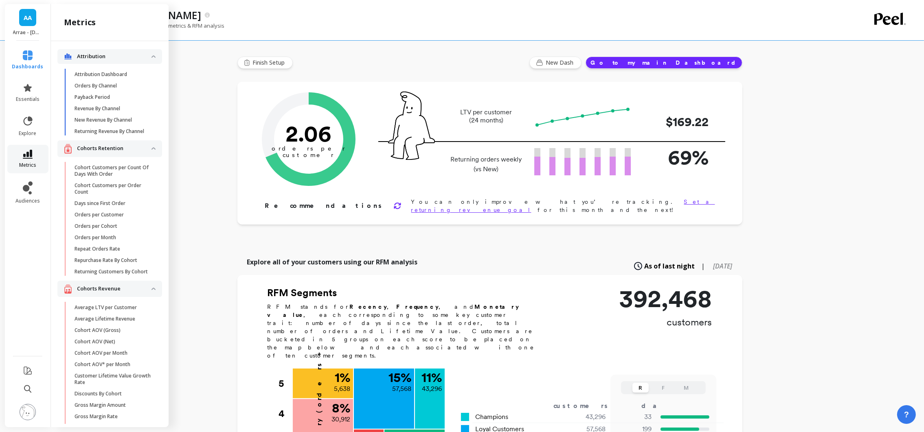
scroll to position [436, 0]
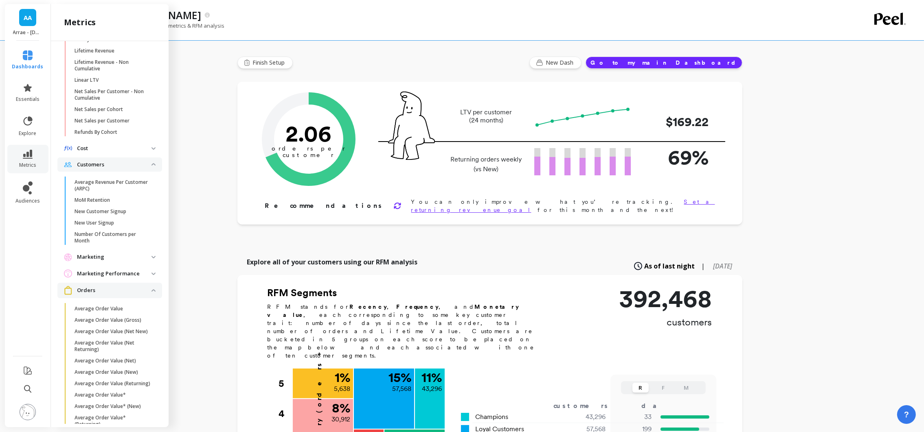
click at [112, 261] on p "Marketing" at bounding box center [114, 257] width 74 height 8
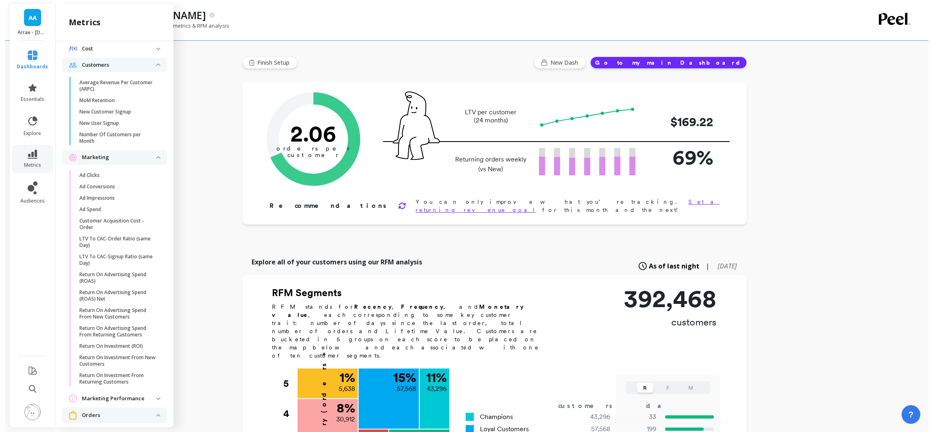
scroll to position [765, 0]
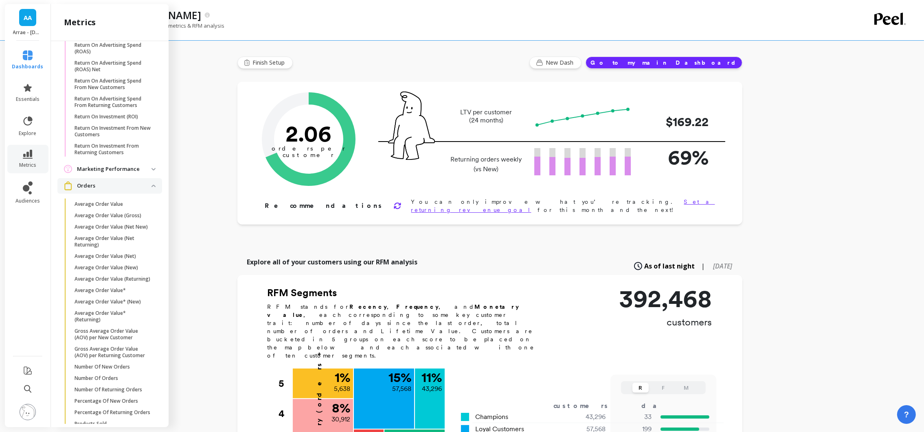
click at [112, 260] on p "Average Order Value (Net)" at bounding box center [104, 256] width 61 height 7
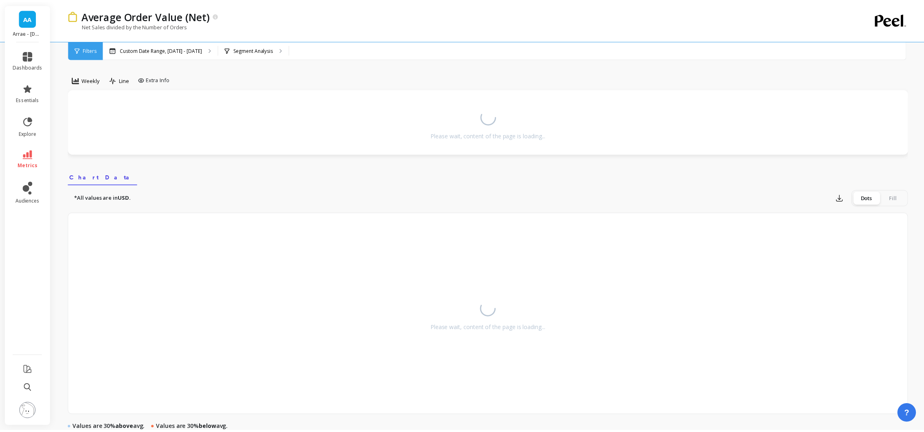
scroll to position [15, 0]
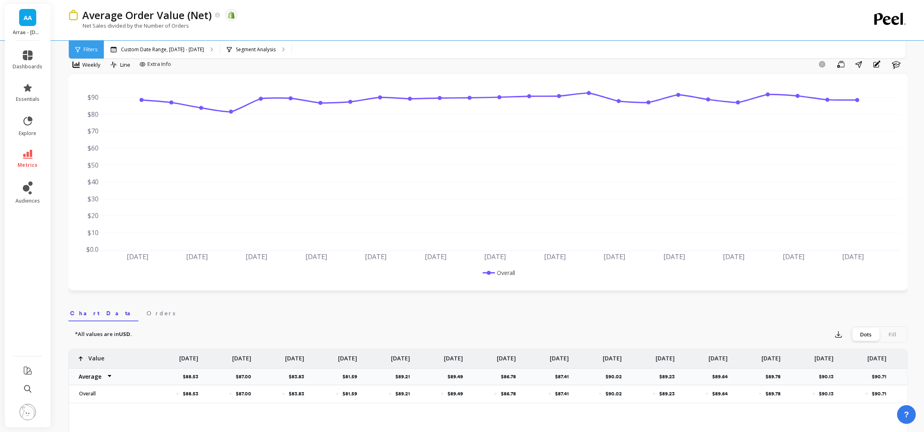
click at [31, 154] on icon at bounding box center [28, 154] width 10 height 9
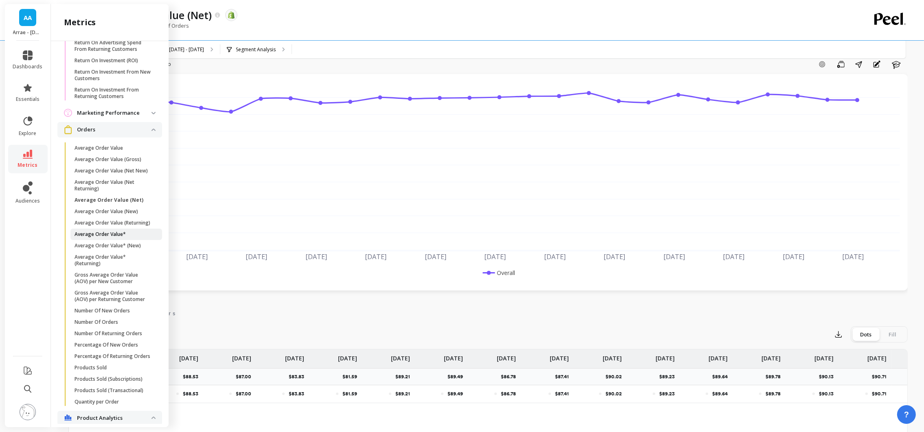
scroll to position [856, 0]
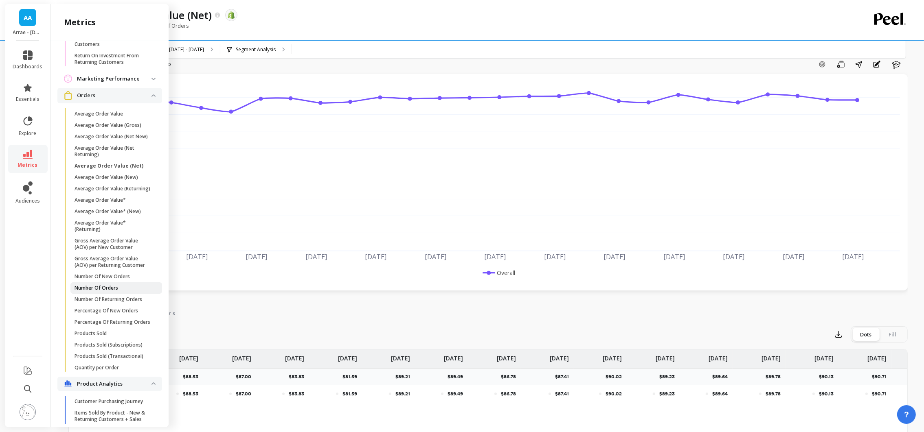
click at [116, 294] on link "Number Of Orders" at bounding box center [116, 287] width 92 height 11
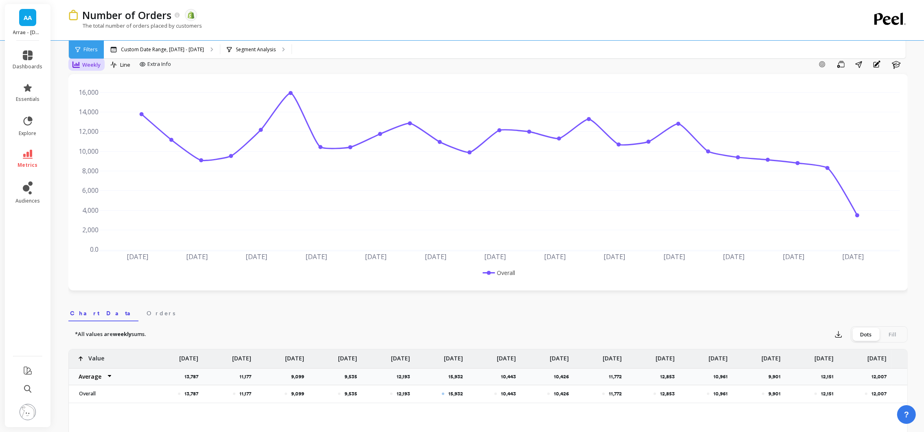
click at [81, 63] on div "Weekly" at bounding box center [86, 65] width 28 height 10
click at [95, 127] on div "Monthly" at bounding box center [98, 130] width 46 height 8
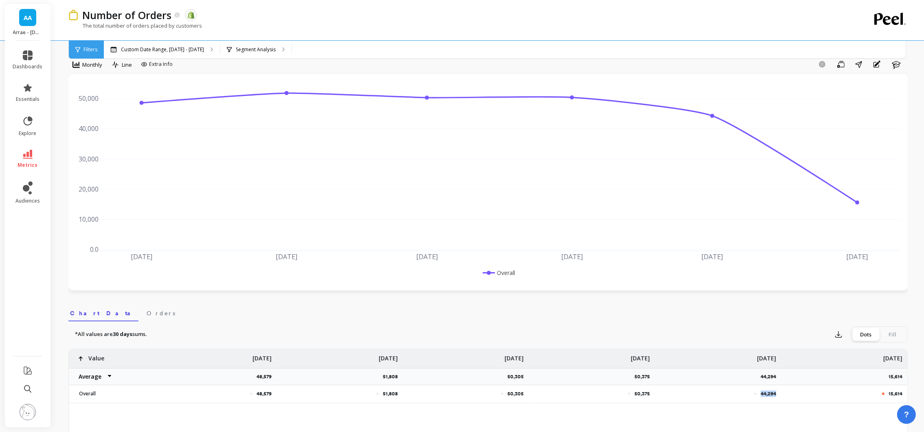
drag, startPoint x: 779, startPoint y: 392, endPoint x: 754, endPoint y: 395, distance: 25.0
click at [754, 395] on div "44,294" at bounding box center [717, 393] width 126 height 17
copy div "44,294"
